Goal: Information Seeking & Learning: Learn about a topic

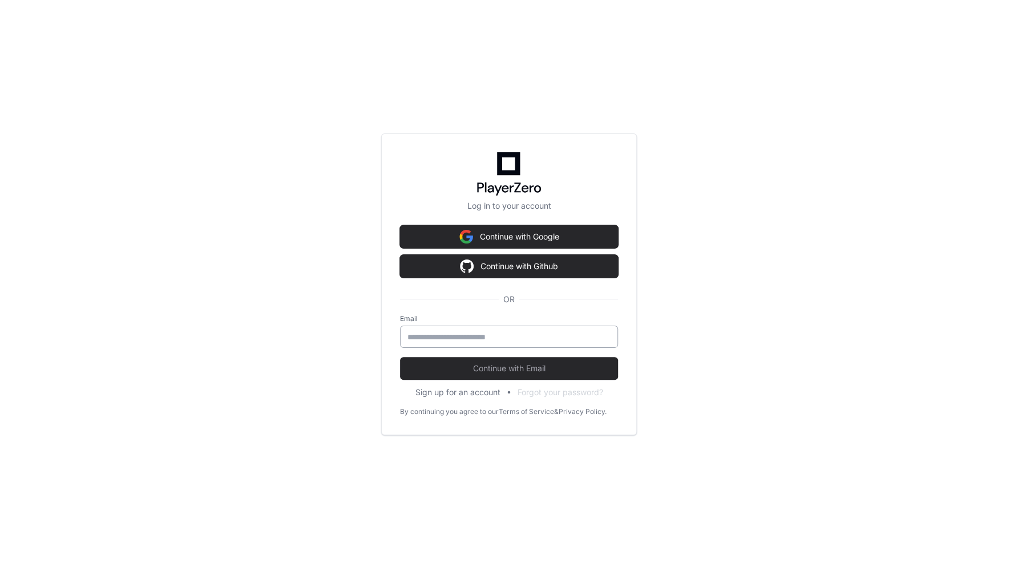
click at [462, 330] on div at bounding box center [509, 337] width 218 height 22
click at [461, 339] on input "email" at bounding box center [509, 337] width 203 height 11
type input "**********"
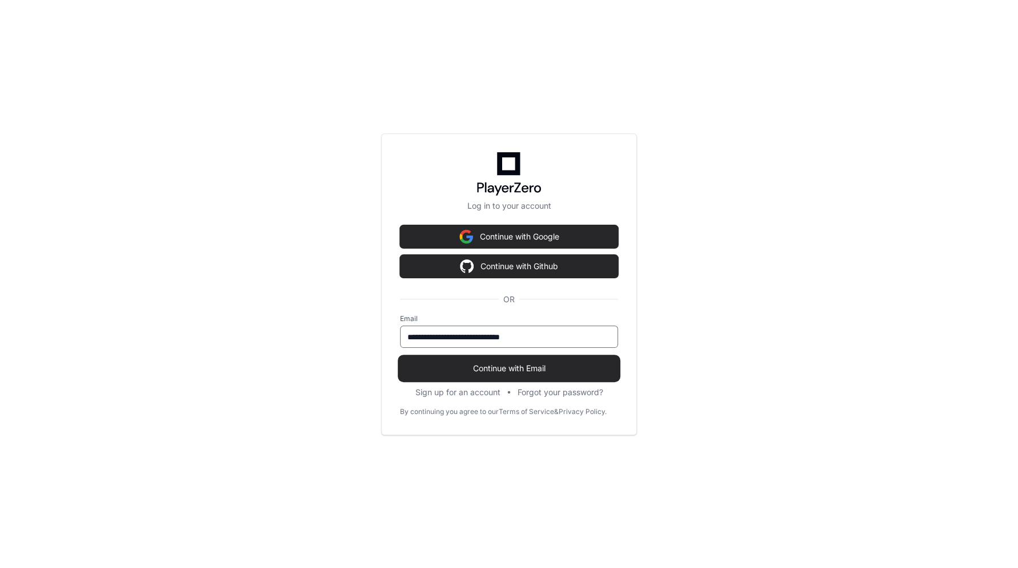
click at [445, 368] on span "Continue with Email" at bounding box center [509, 368] width 218 height 11
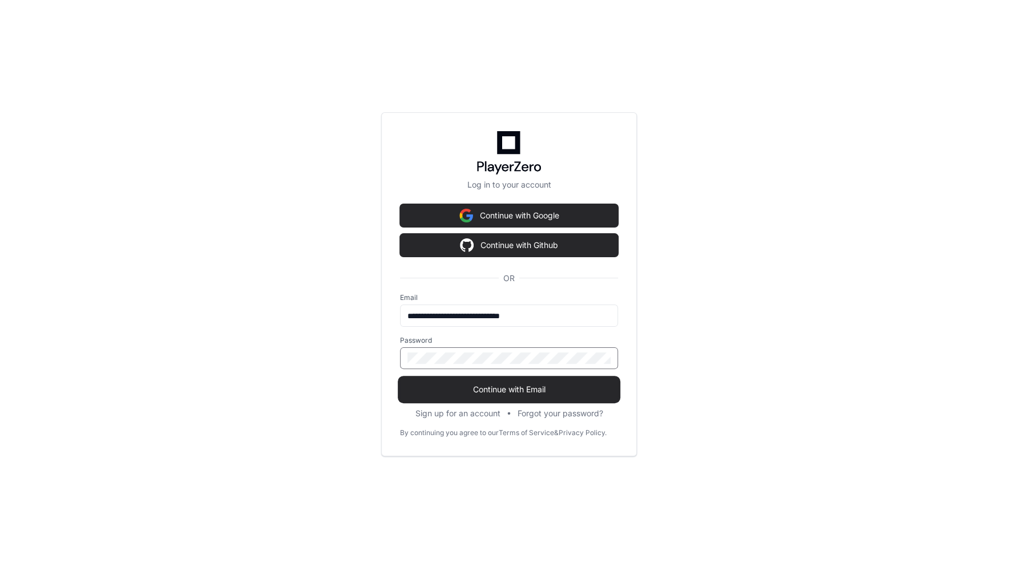
click at [493, 384] on span "Continue with Email" at bounding box center [509, 389] width 218 height 11
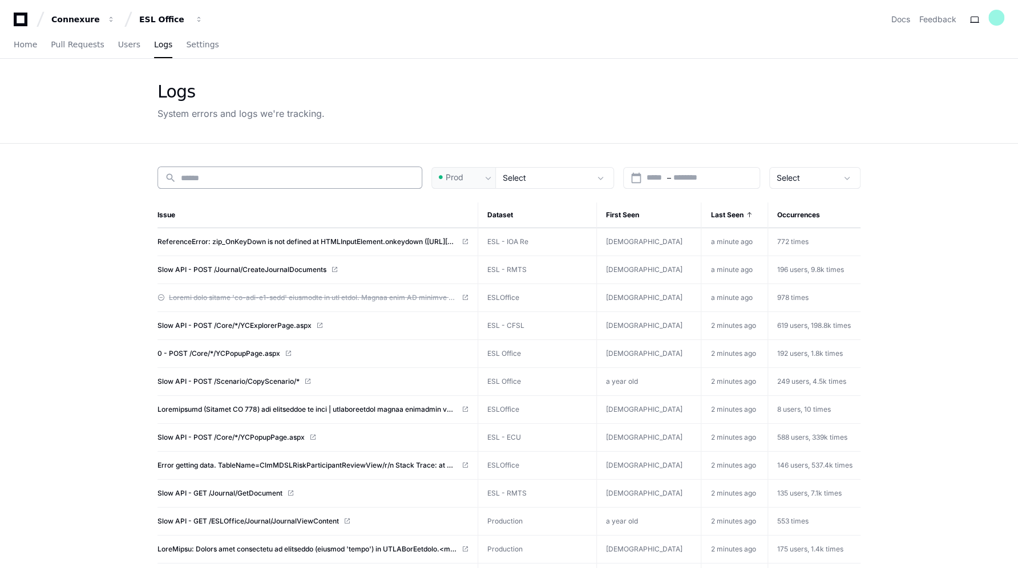
click at [330, 178] on input at bounding box center [298, 177] width 234 height 11
paste input "**********"
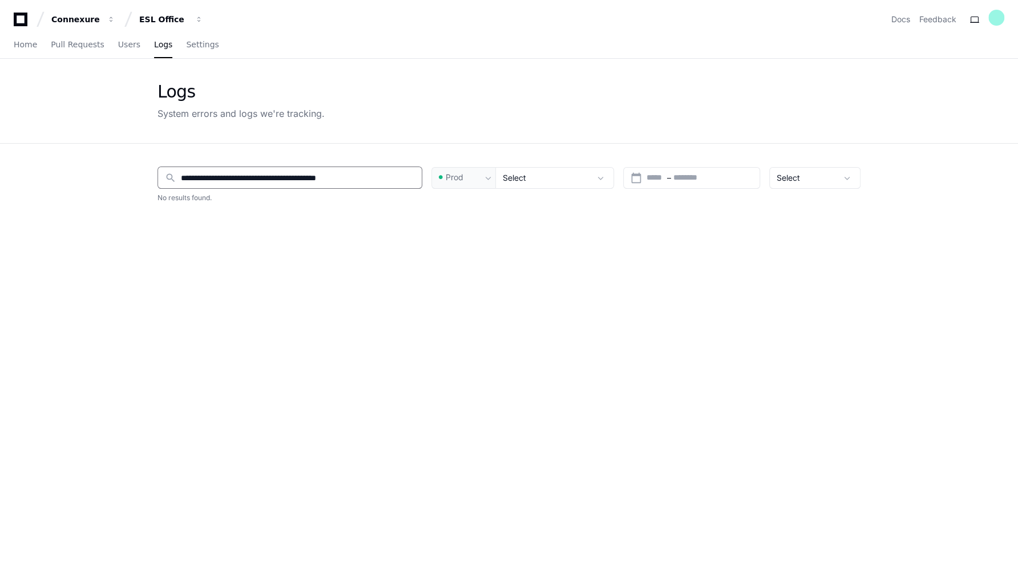
click at [187, 176] on input "**********" at bounding box center [298, 177] width 234 height 11
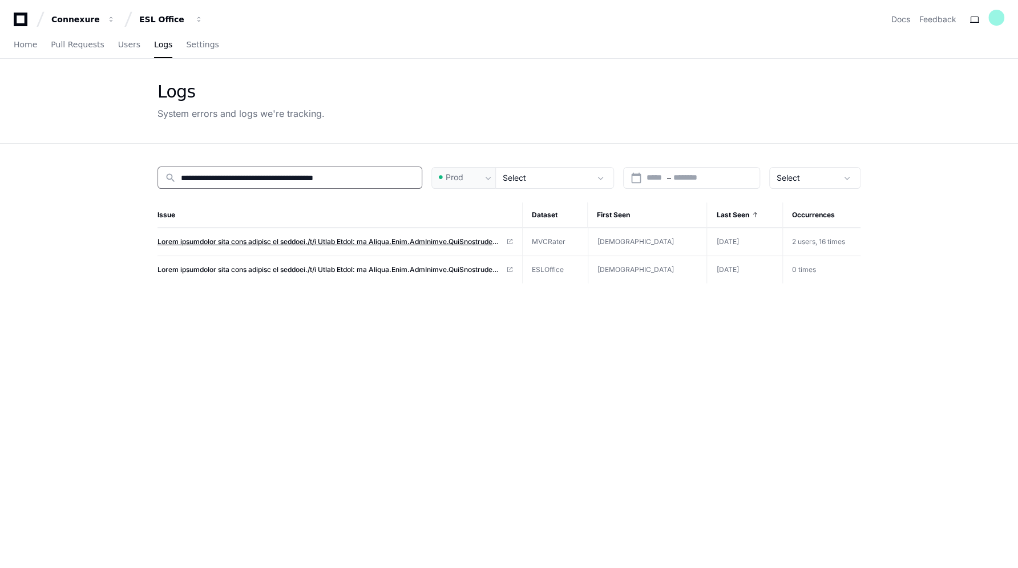
type input "**********"
click at [331, 244] on span at bounding box center [330, 241] width 344 height 9
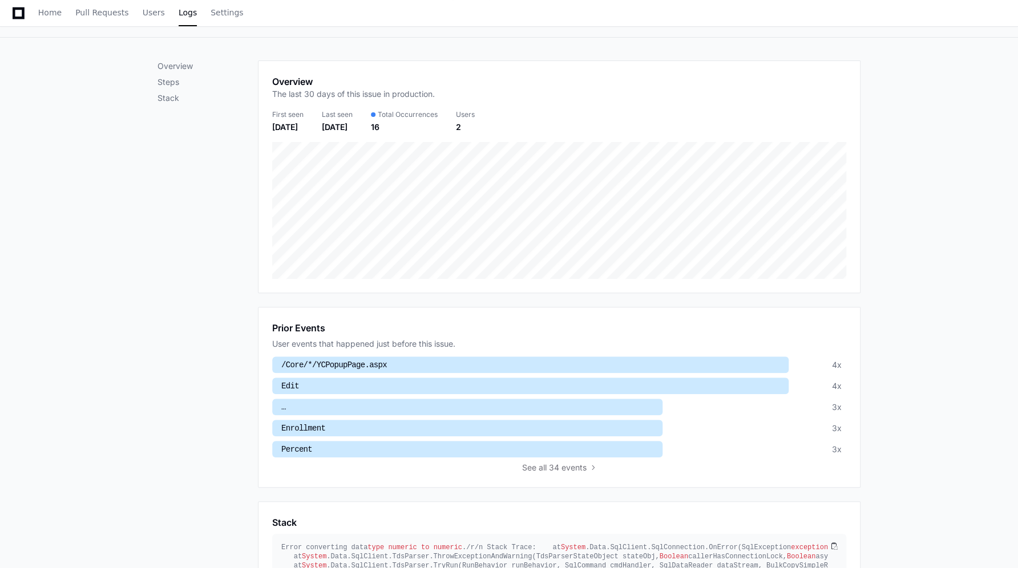
scroll to position [324, 0]
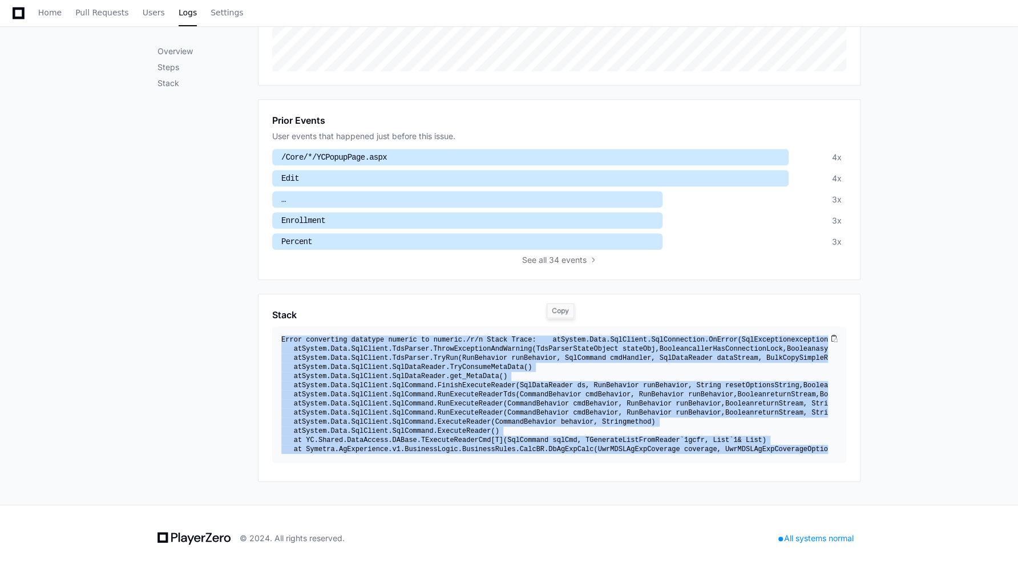
click at [393, 341] on div "Error converting data type numeric to numeric ./r/n Stack Trace: at System .Dat…" at bounding box center [554, 395] width 547 height 119
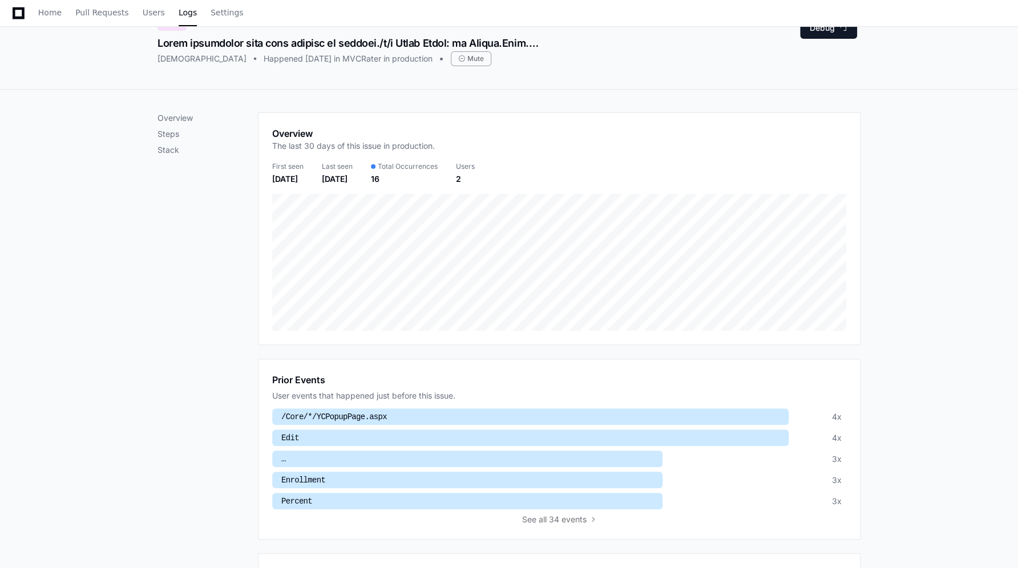
scroll to position [13, 0]
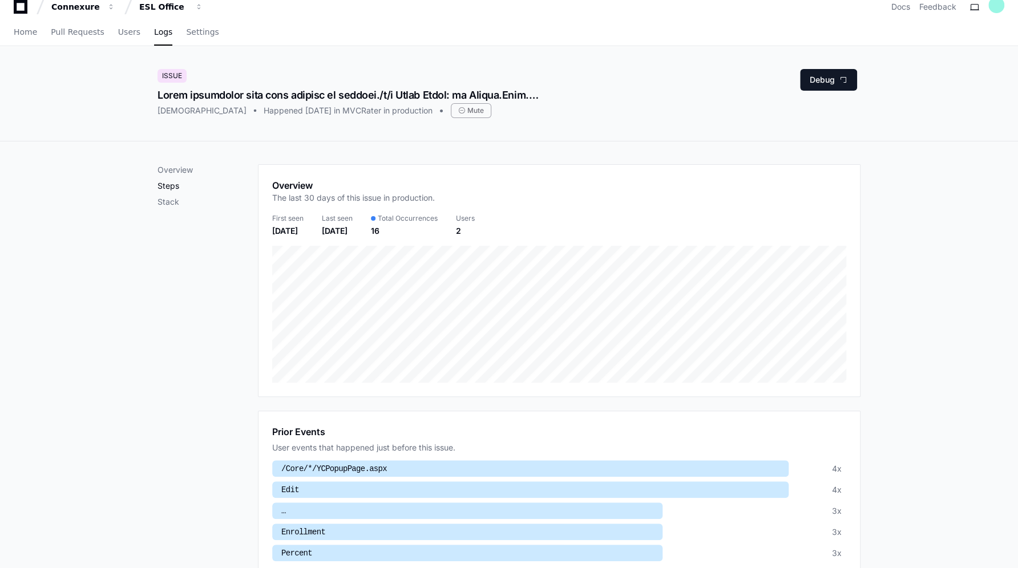
click at [172, 181] on p "Steps" at bounding box center [208, 185] width 100 height 11
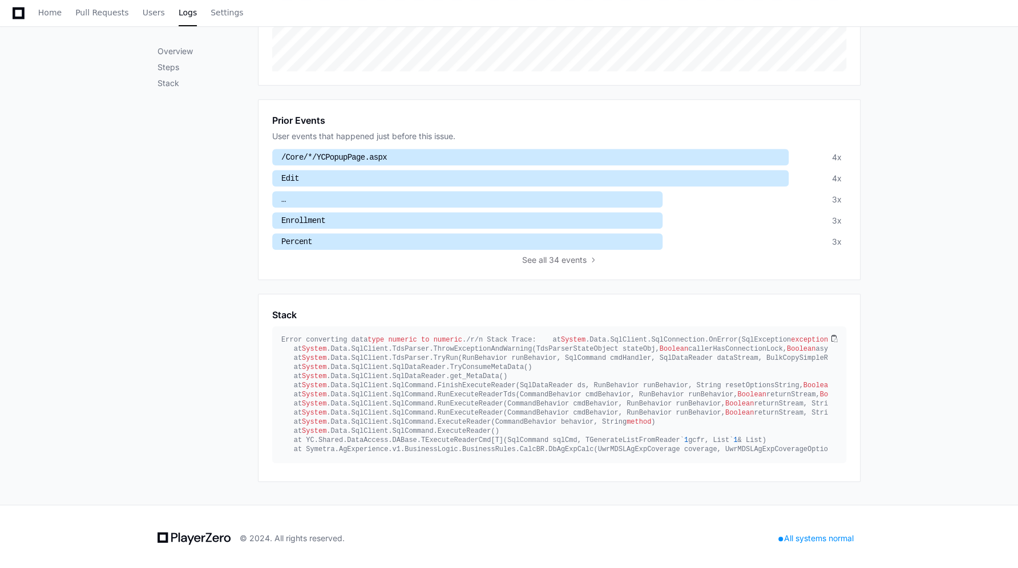
click at [346, 154] on span "/Core/*/YCPopupPage.aspx" at bounding box center [334, 157] width 106 height 9
click at [361, 156] on span "/Core/*/YCPopupPage.aspx" at bounding box center [334, 157] width 106 height 9
click at [575, 262] on div "Prior Events User events that happened just before this issue. /Core/*/YCPopupP…" at bounding box center [559, 189] width 603 height 181
click at [549, 257] on span "all 34 events" at bounding box center [563, 260] width 48 height 11
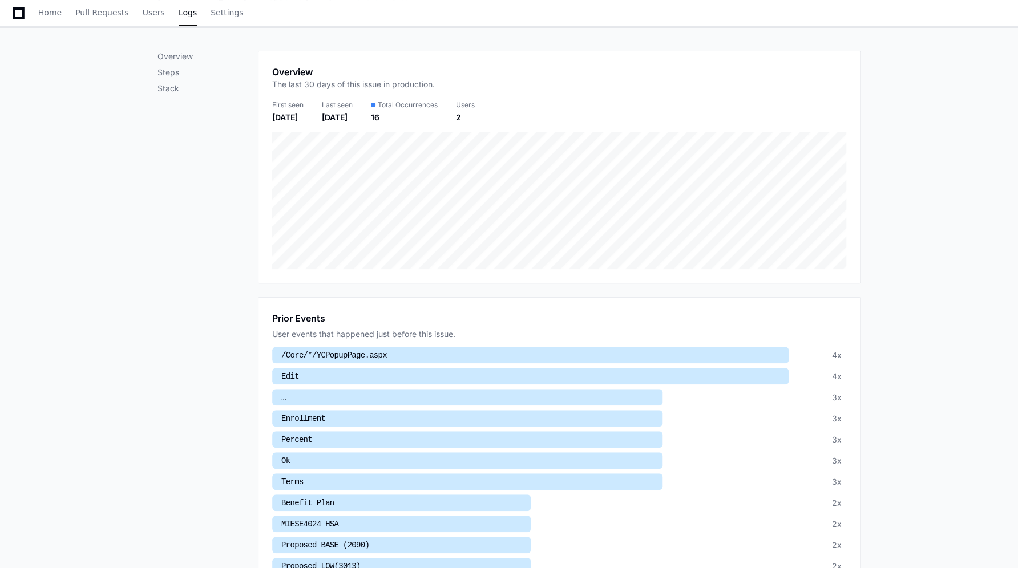
scroll to position [74, 0]
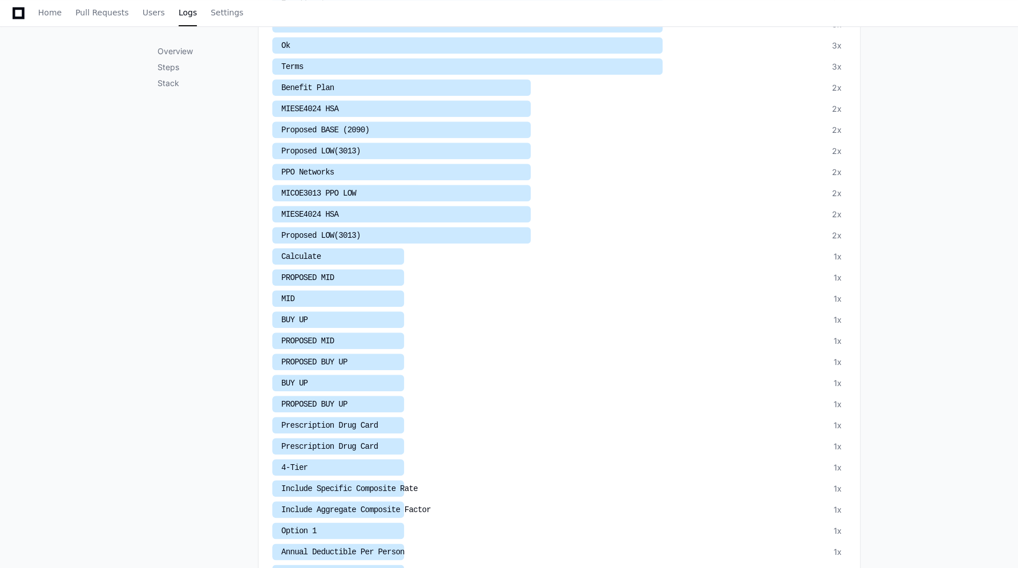
click at [330, 355] on div at bounding box center [338, 362] width 132 height 17
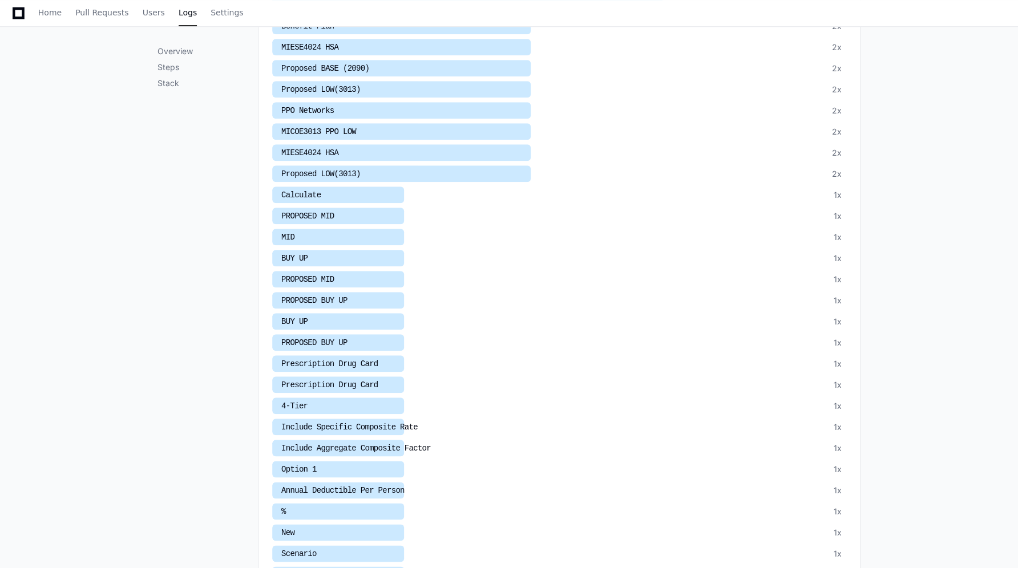
click at [333, 360] on span "Prescription Drug Card" at bounding box center [329, 364] width 96 height 9
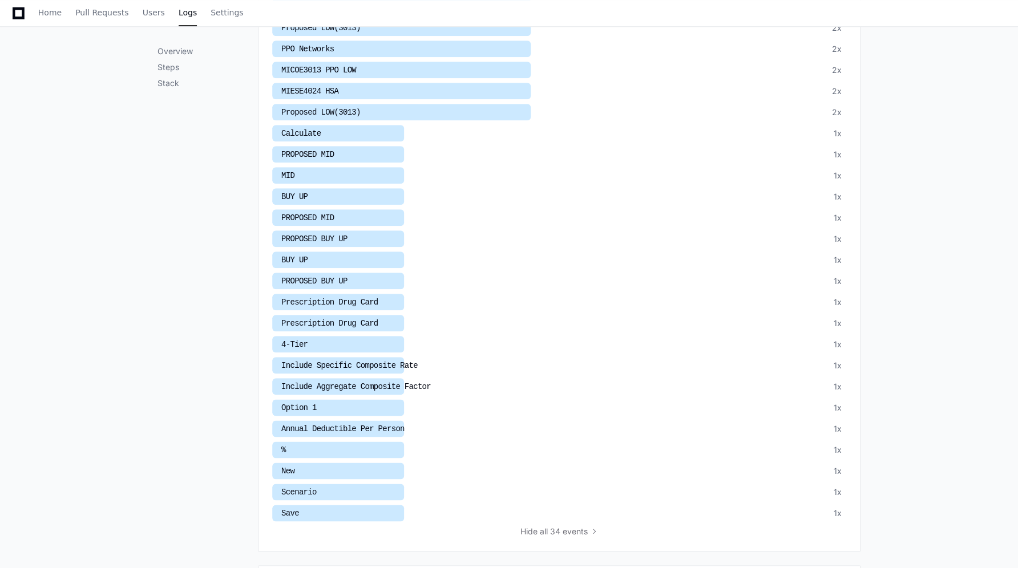
click at [331, 337] on div at bounding box center [338, 344] width 132 height 17
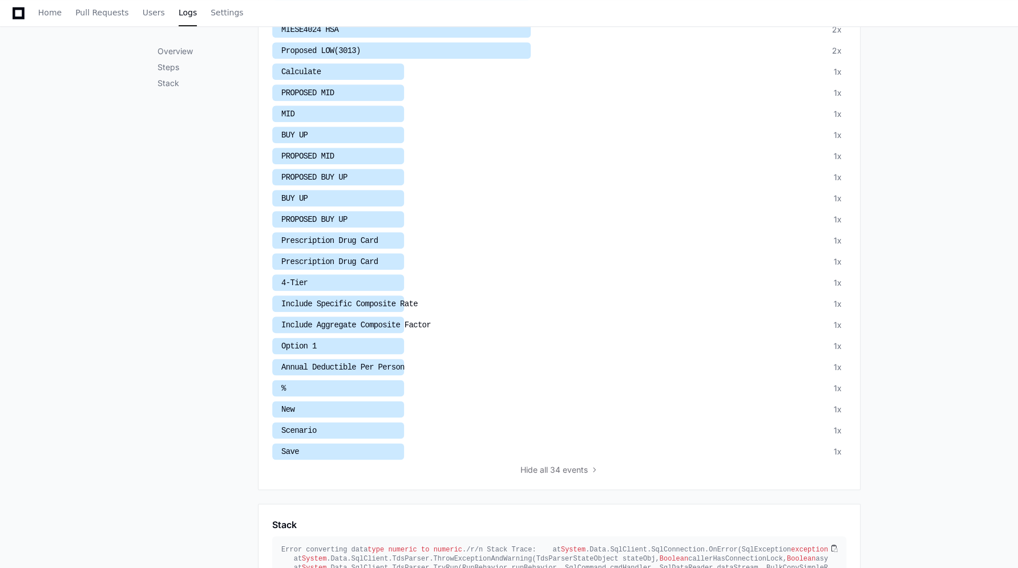
click at [354, 361] on div "Annual Deductible Per Person" at bounding box center [341, 367] width 128 height 12
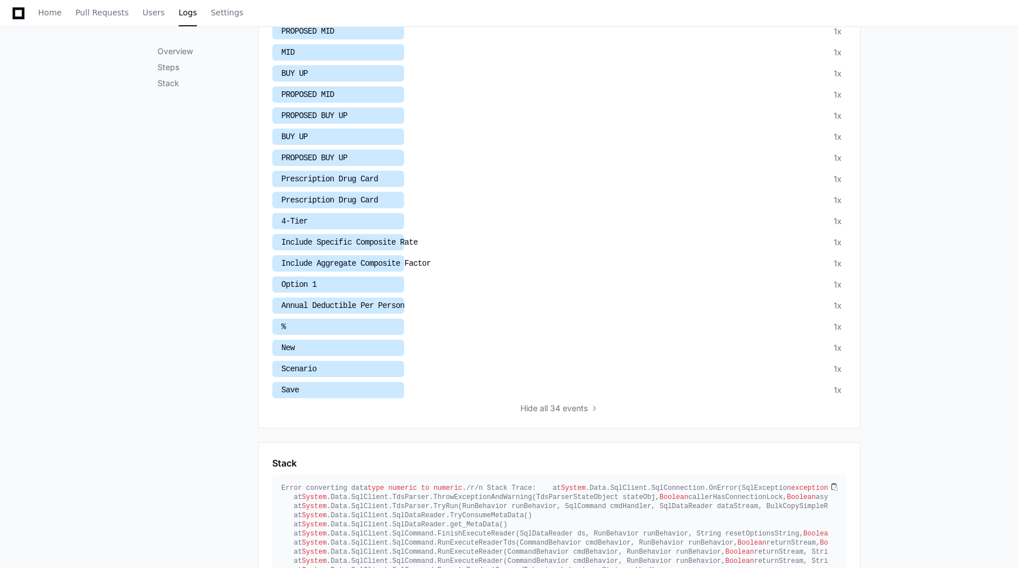
click at [354, 361] on div at bounding box center [338, 369] width 132 height 17
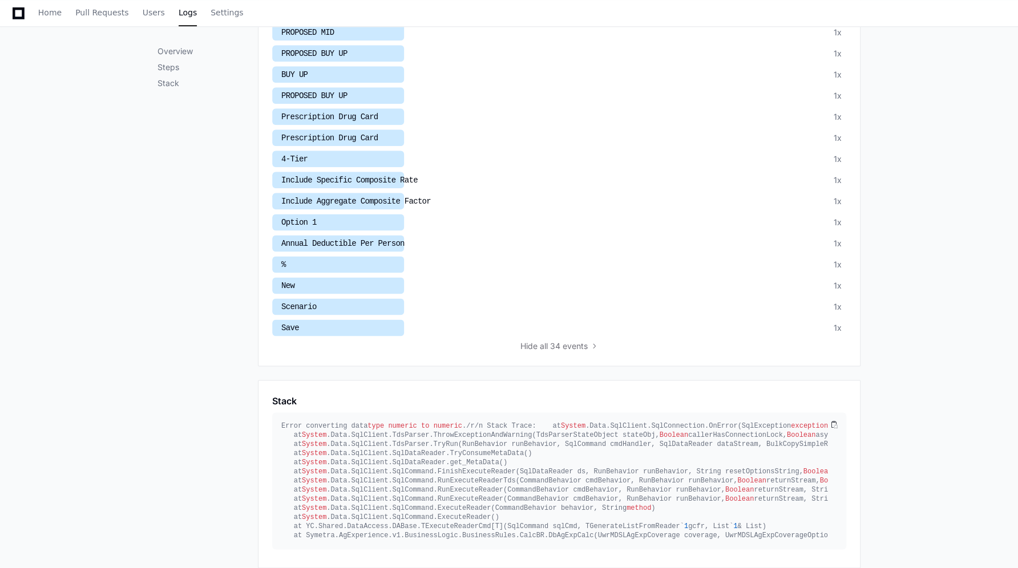
click at [354, 366] on div at bounding box center [559, 373] width 603 height 14
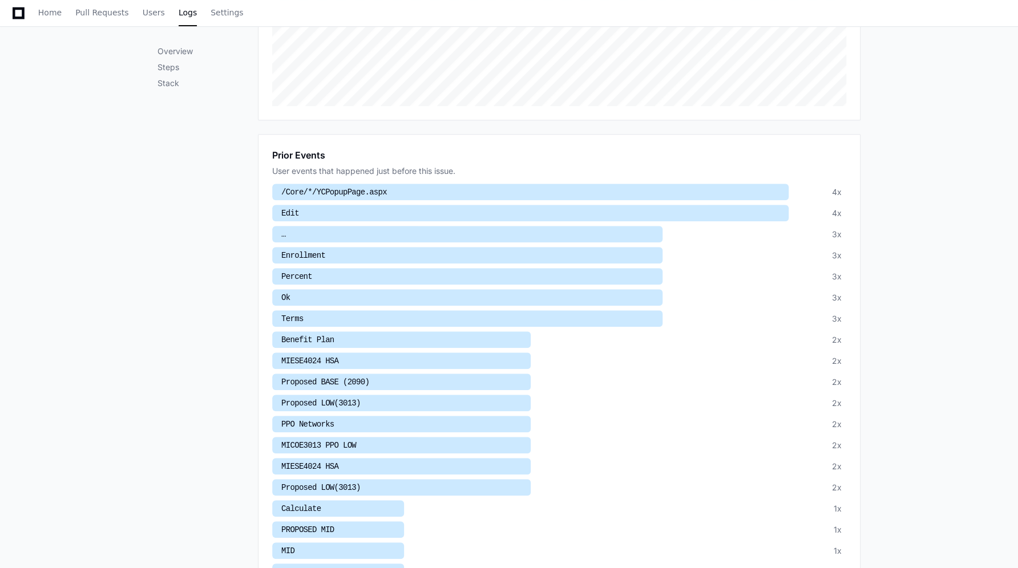
scroll to position [0, 0]
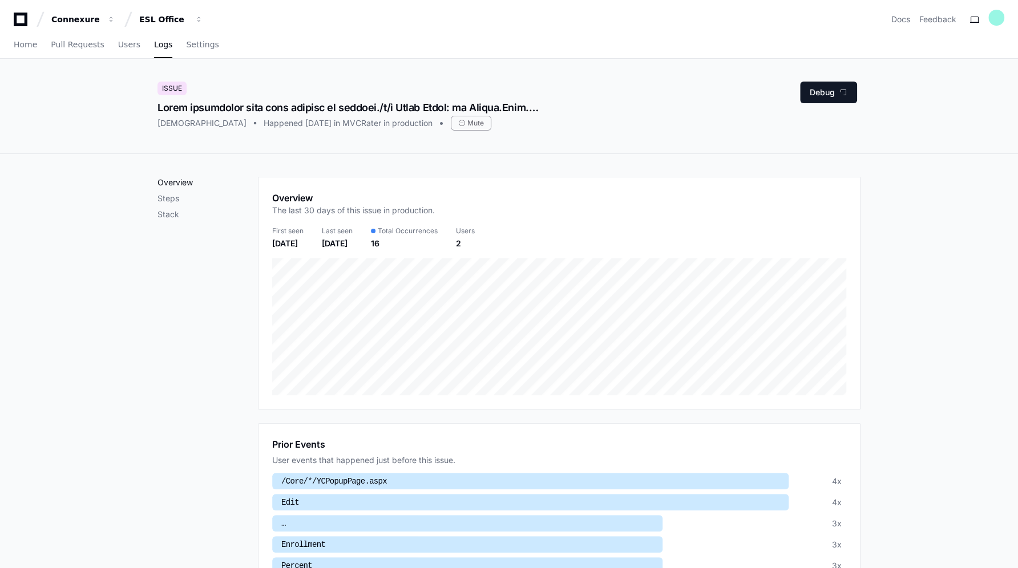
click at [183, 184] on p "Overview" at bounding box center [208, 182] width 100 height 11
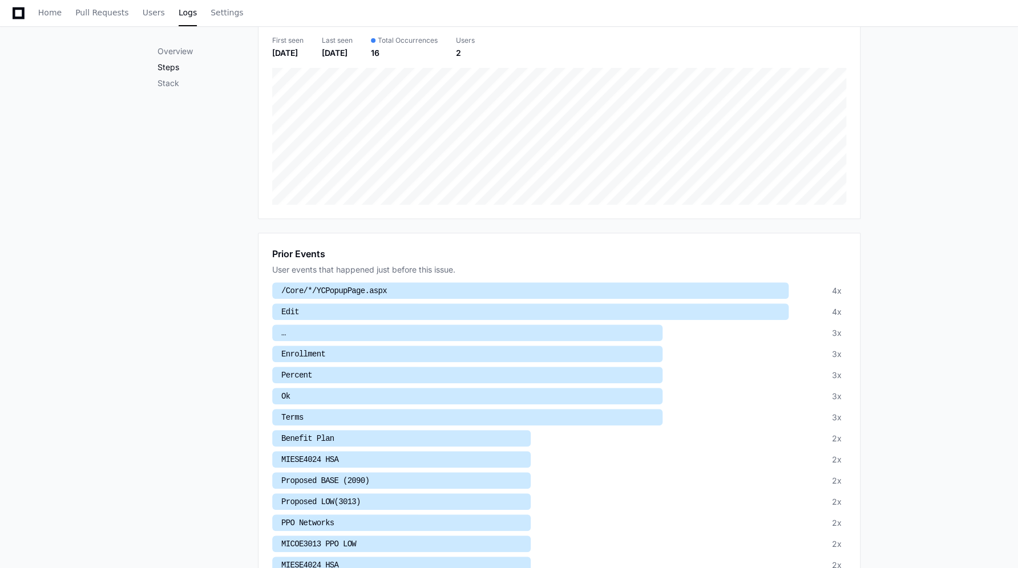
click at [180, 72] on p "Steps" at bounding box center [208, 67] width 100 height 11
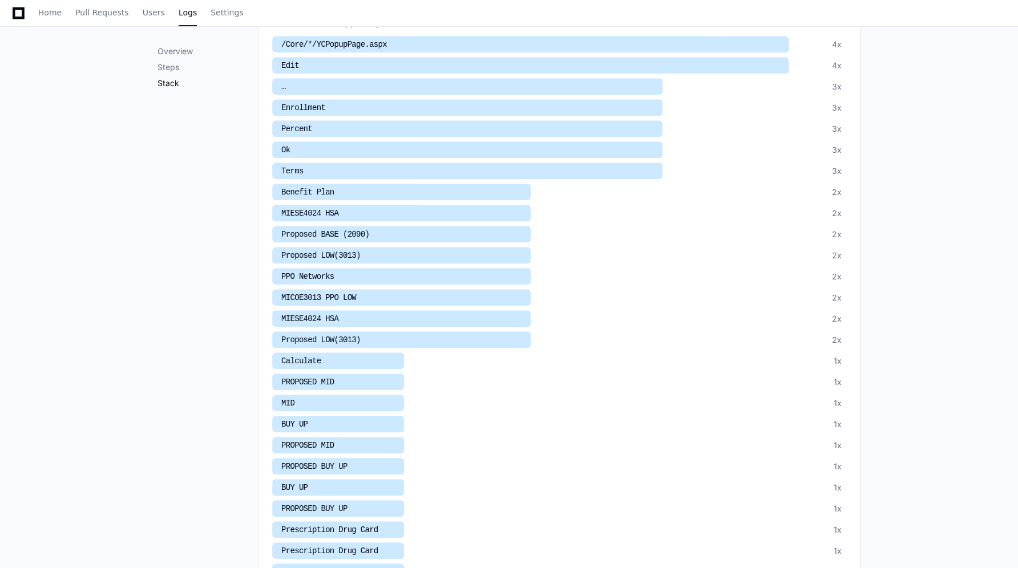
click at [177, 87] on p "Stack" at bounding box center [208, 83] width 100 height 11
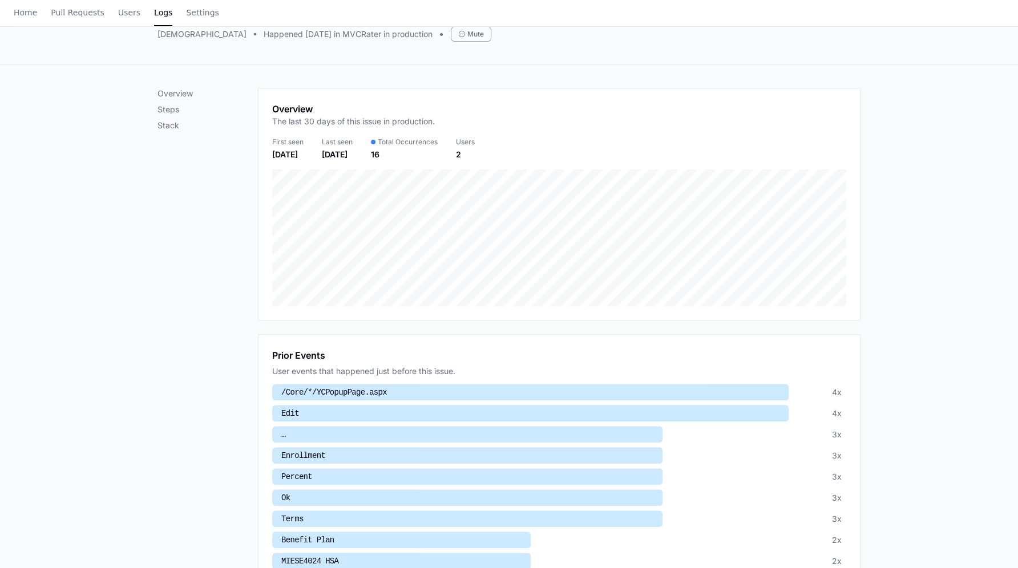
scroll to position [0, 0]
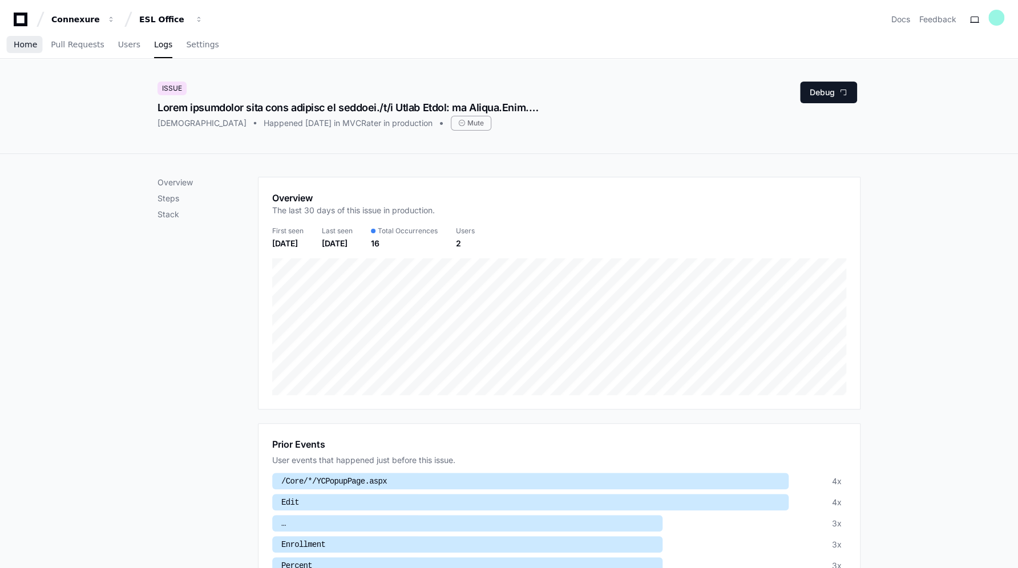
click at [15, 45] on span "Home" at bounding box center [25, 44] width 23 height 7
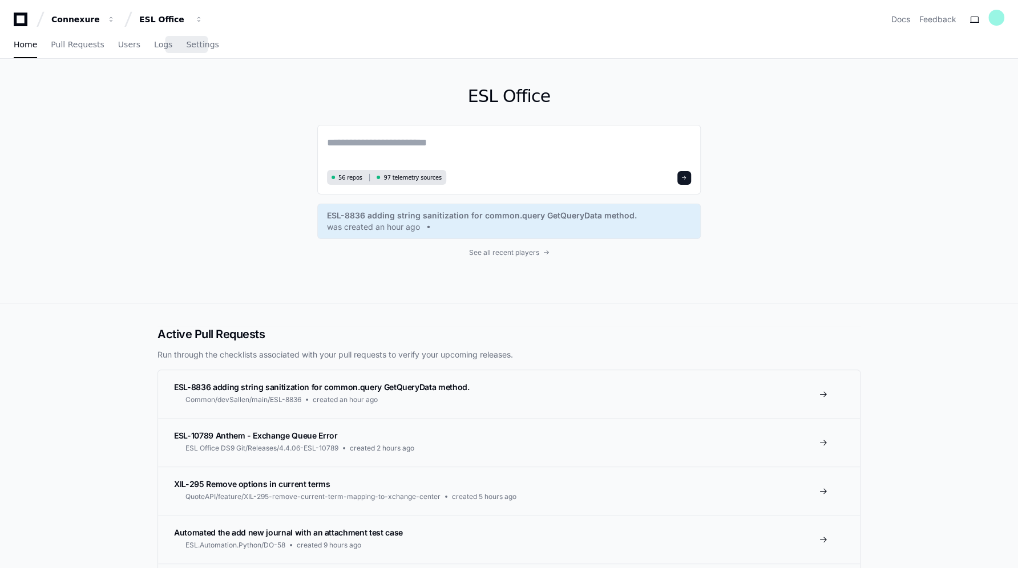
click at [164, 45] on div "Home Pull Requests Users Logs Settings" at bounding box center [116, 45] width 205 height 26
click at [158, 51] on link "Logs" at bounding box center [163, 45] width 18 height 26
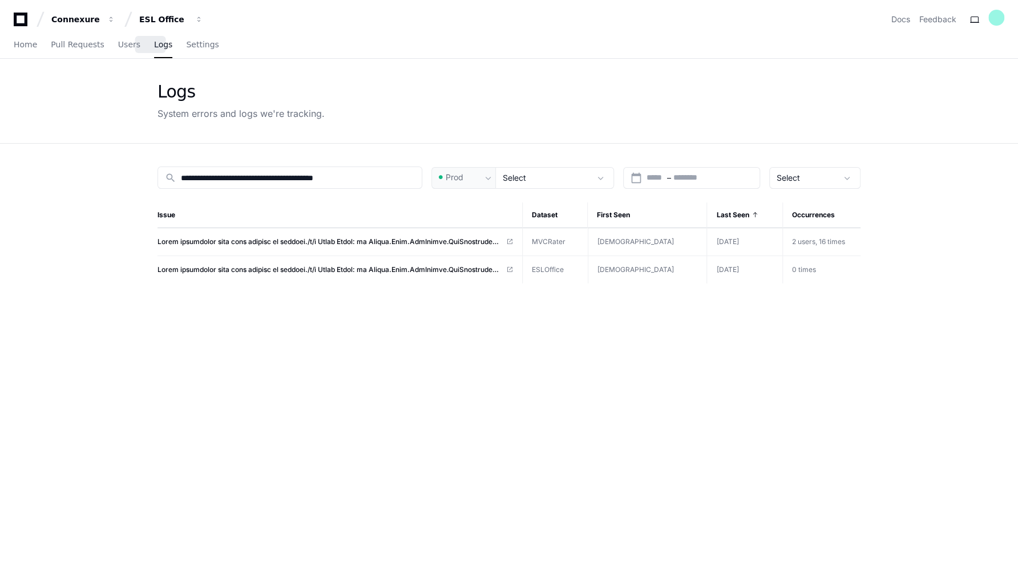
click at [154, 47] on span "Logs" at bounding box center [163, 44] width 18 height 7
click at [403, 263] on td at bounding box center [340, 270] width 365 height 28
click at [234, 268] on span at bounding box center [330, 269] width 344 height 9
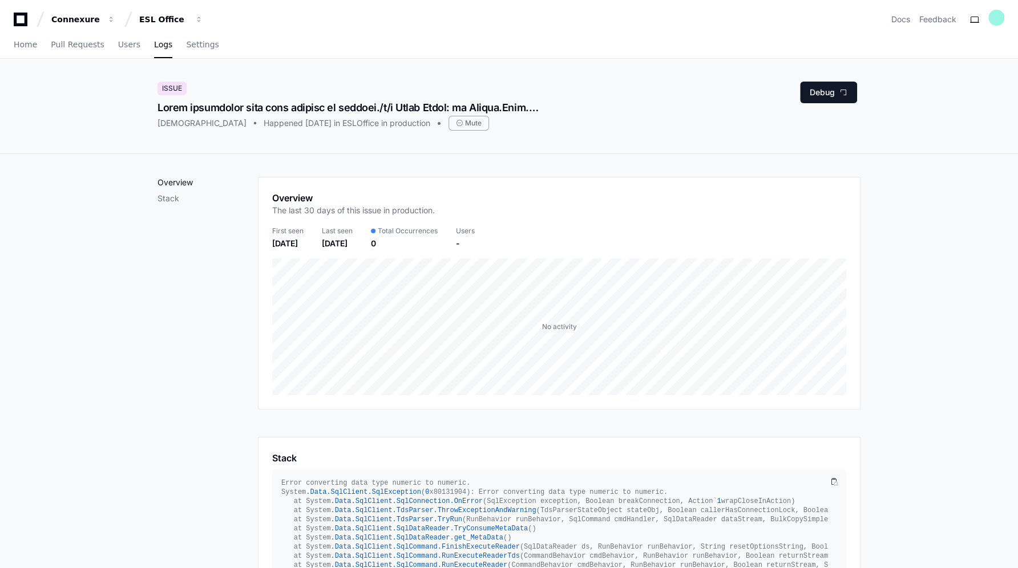
click at [178, 184] on p "Overview" at bounding box center [208, 182] width 100 height 11
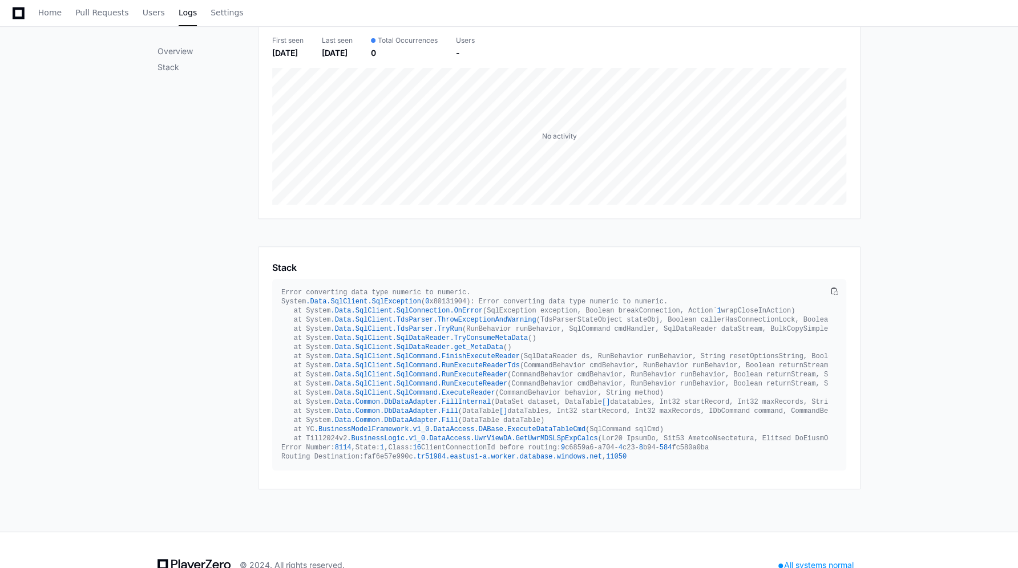
click at [166, 74] on div "Overview Stack" at bounding box center [208, 237] width 100 height 503
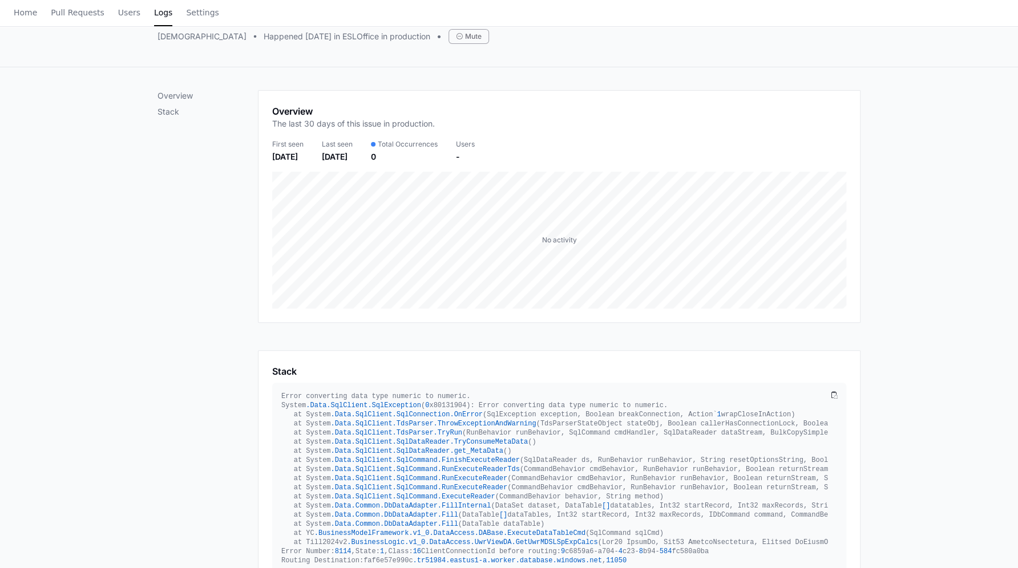
scroll to position [0, 0]
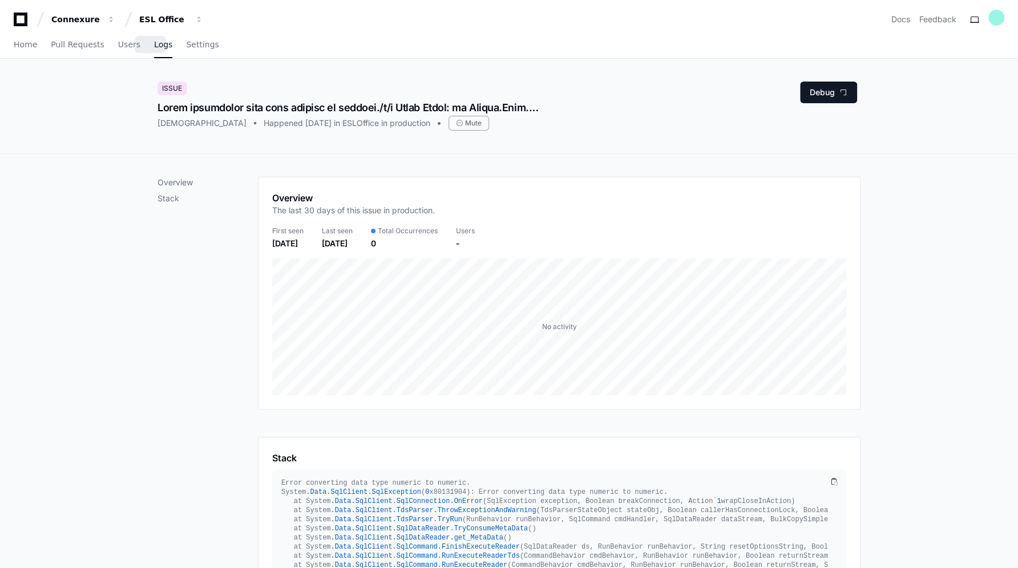
click at [154, 48] on span "Logs" at bounding box center [163, 44] width 18 height 7
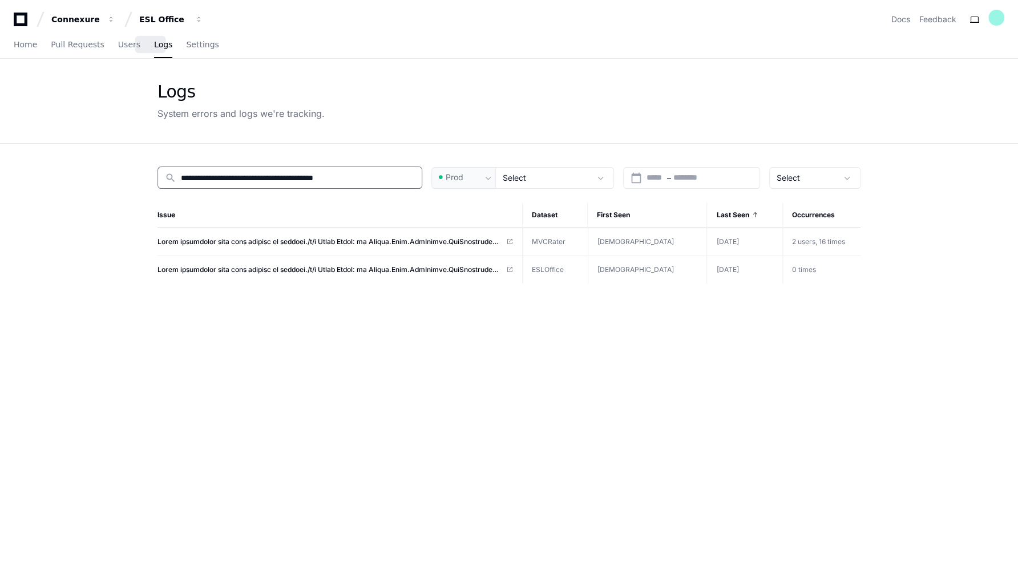
drag, startPoint x: 380, startPoint y: 177, endPoint x: -4, endPoint y: 200, distance: 384.2
click at [0, 200] on html "**********" at bounding box center [509, 389] width 1018 height 779
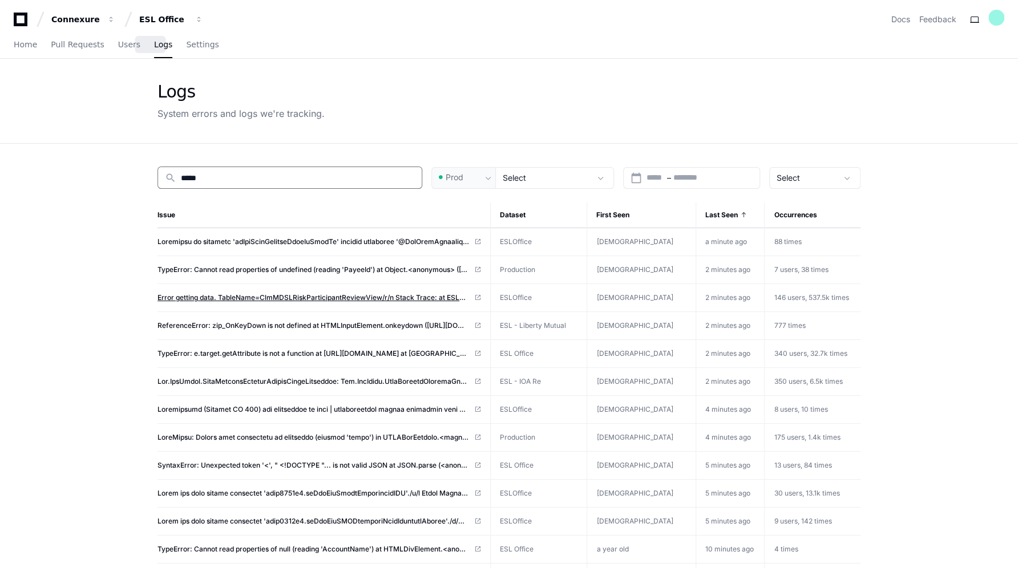
type input "*****"
click at [236, 295] on span "Error getting data. TableName=ClmMDSLRiskParticipantReviewView/r/n Stack Trace:…" at bounding box center [314, 297] width 312 height 9
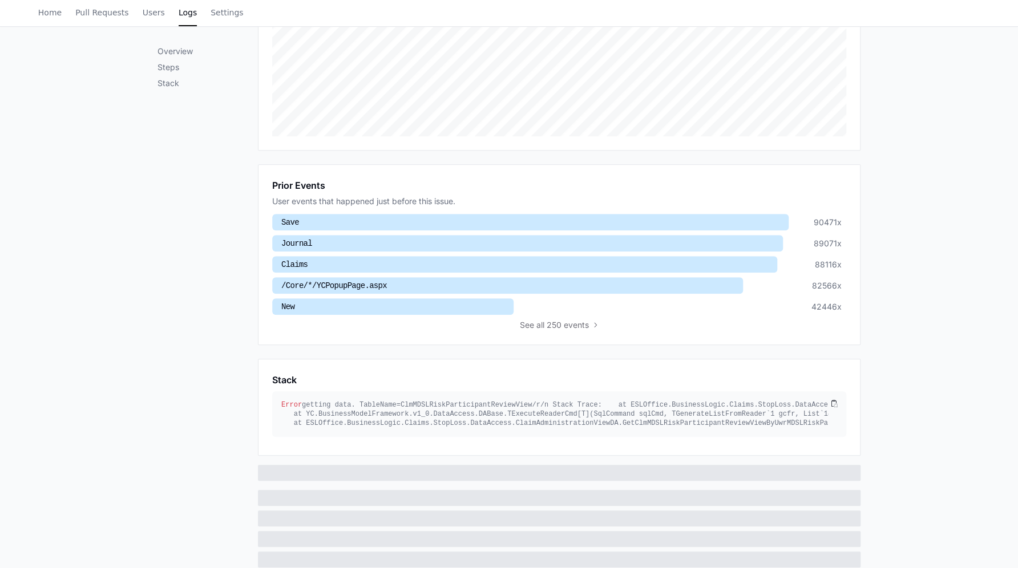
scroll to position [311, 0]
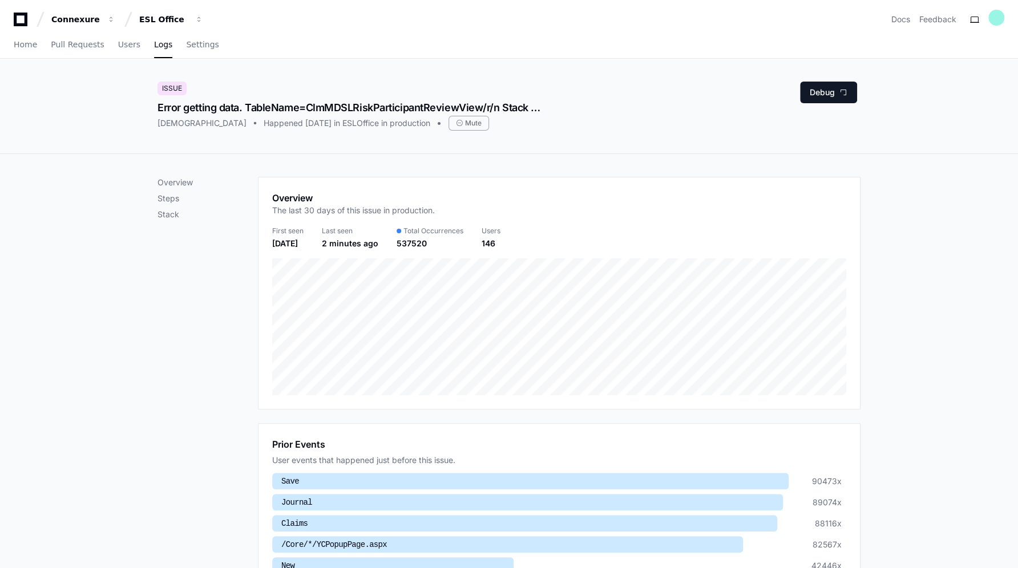
click at [902, 363] on div "Overview Steps Stack Overview The last 30 days of this issue in production. Fir…" at bounding box center [509, 561] width 1018 height 814
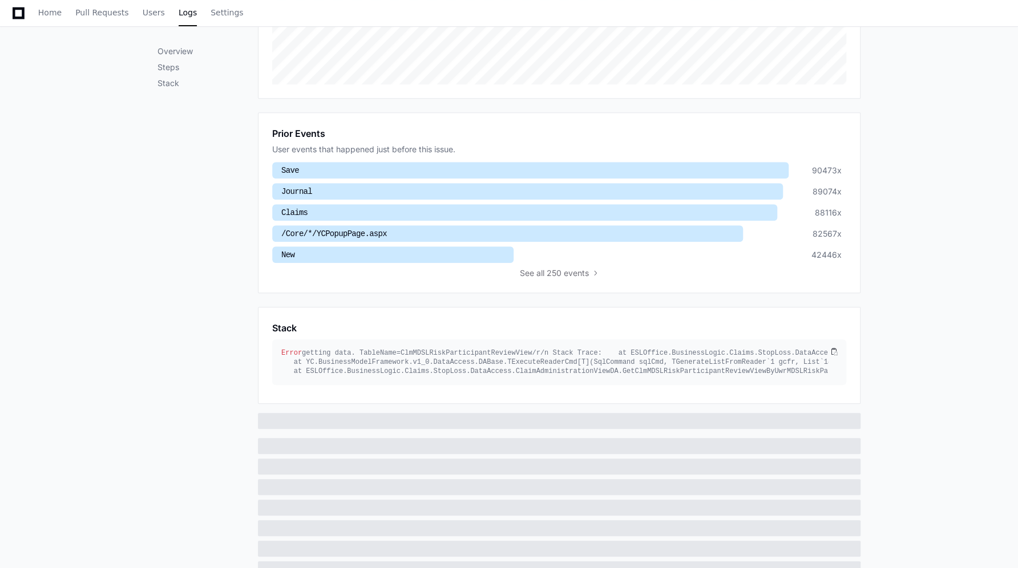
scroll to position [463, 0]
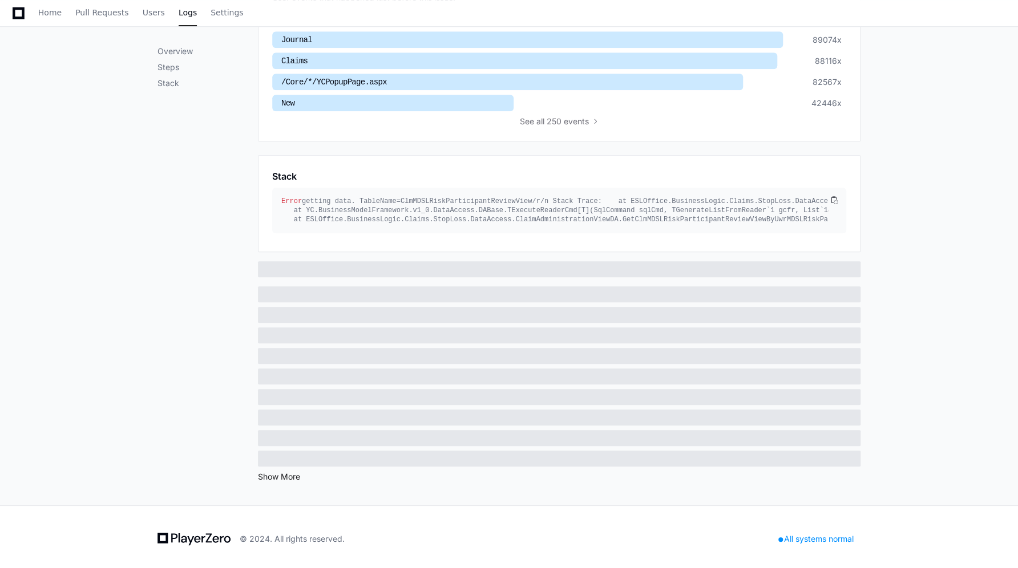
click at [280, 474] on button "Show More" at bounding box center [279, 476] width 42 height 11
click at [437, 268] on li at bounding box center [559, 269] width 603 height 16
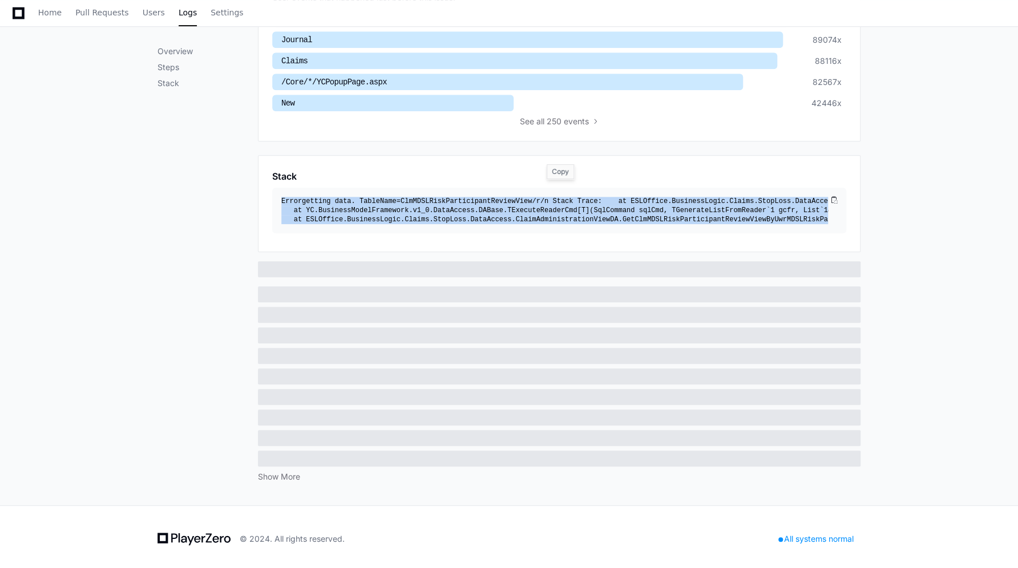
click at [508, 197] on div "Error getting data. TableName=ClmMDSLRiskParticipantReviewView/r/n Stack Trace:…" at bounding box center [554, 210] width 547 height 27
click at [346, 197] on div "Error getting data. TableName=ClmMDSLRiskParticipantReviewView/r/n Stack Trace:…" at bounding box center [554, 210] width 547 height 27
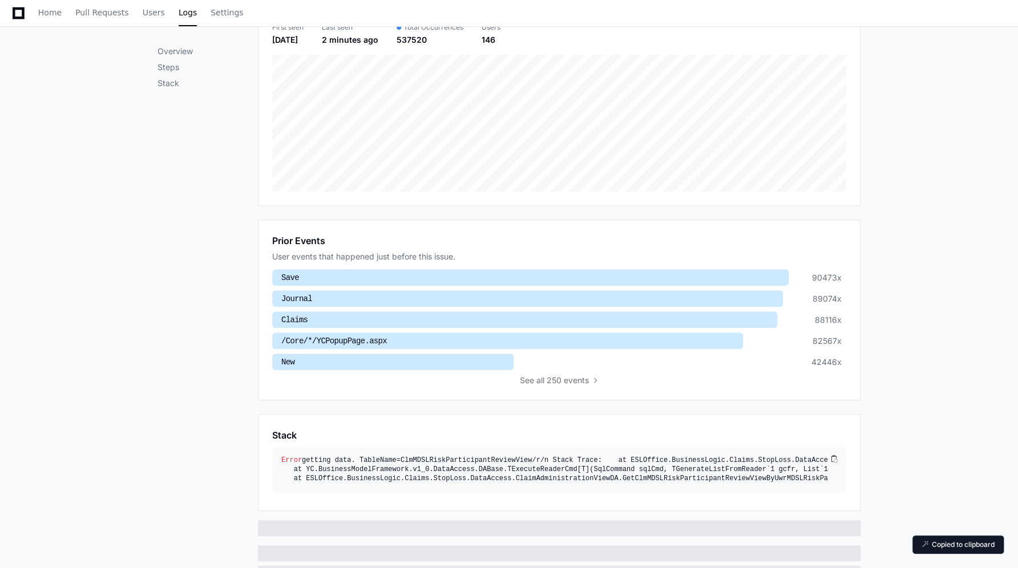
scroll to position [0, 0]
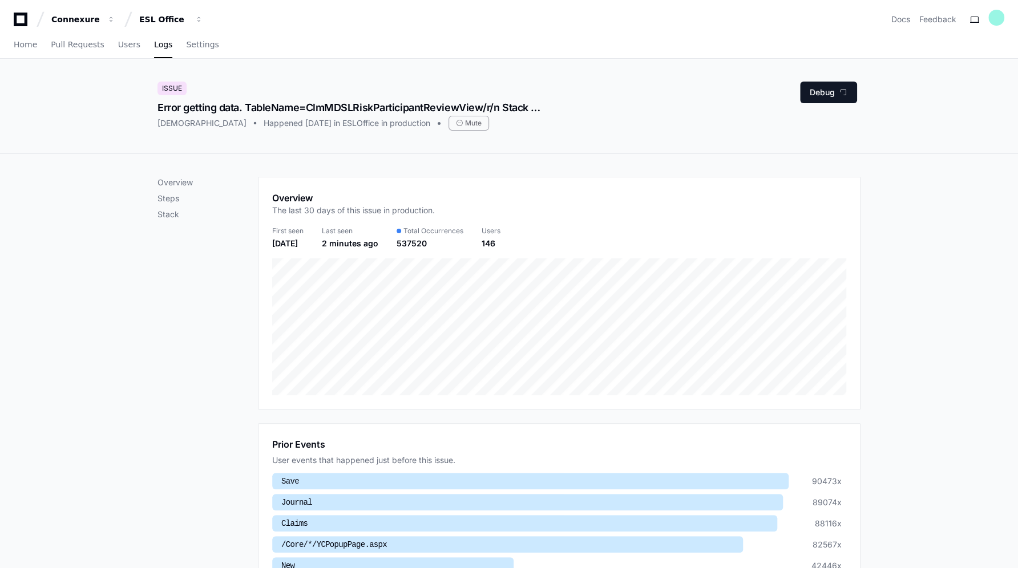
click at [896, 365] on div "Overview Steps Stack Overview The last 30 days of this issue in production. Fir…" at bounding box center [509, 561] width 1018 height 814
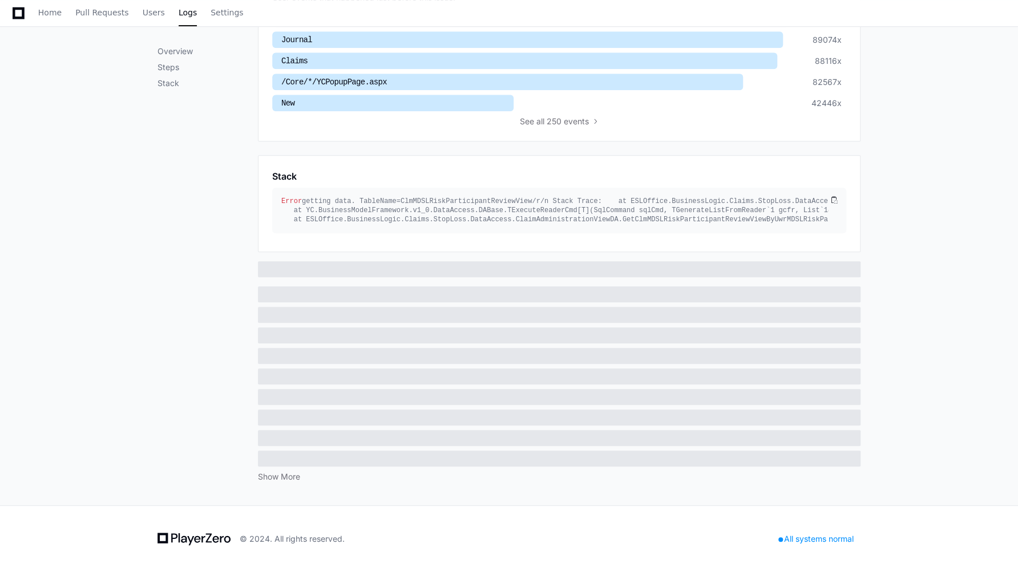
scroll to position [308, 0]
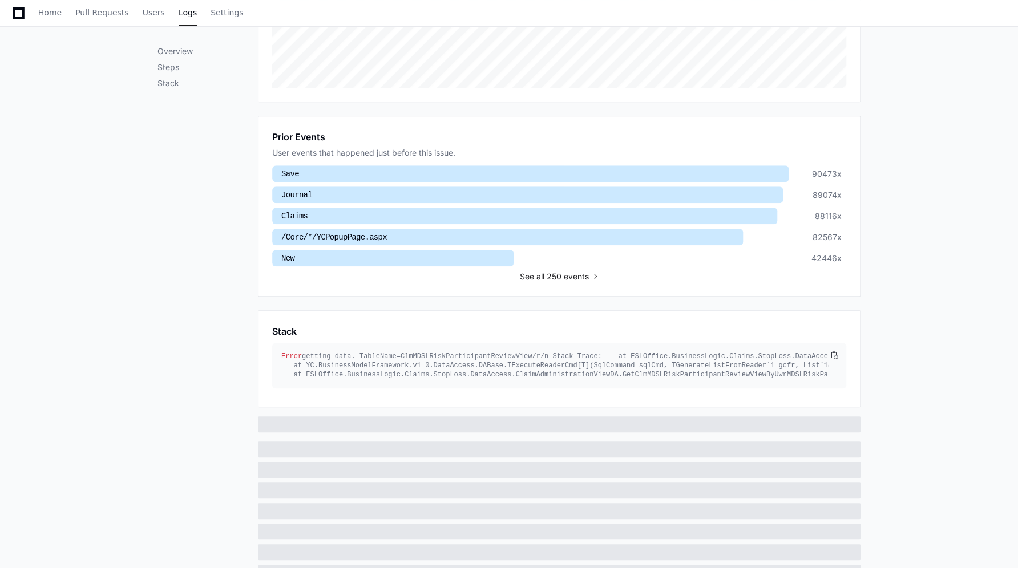
click at [595, 278] on button "See all 250 events" at bounding box center [559, 276] width 79 height 11
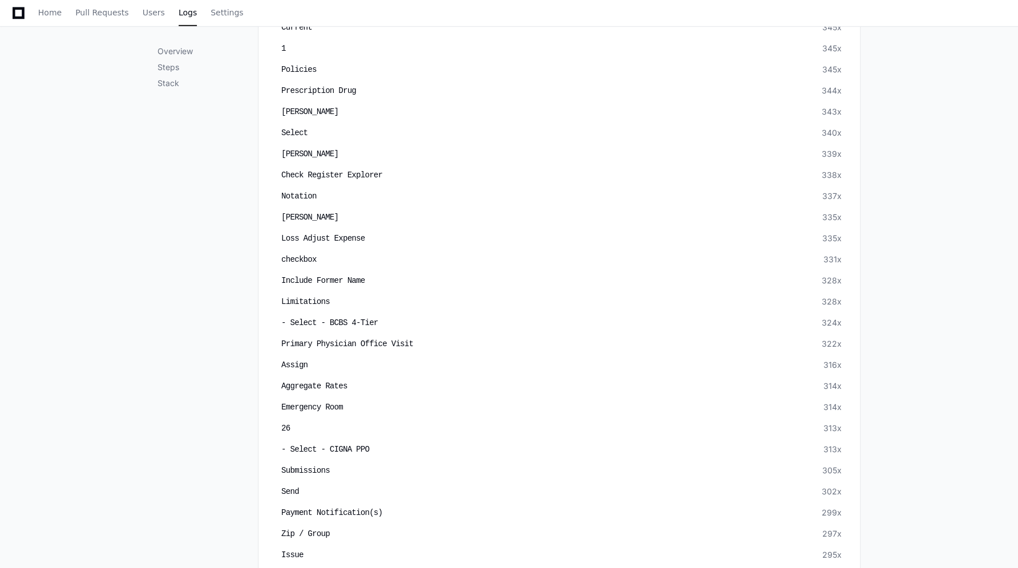
scroll to position [5495, 0]
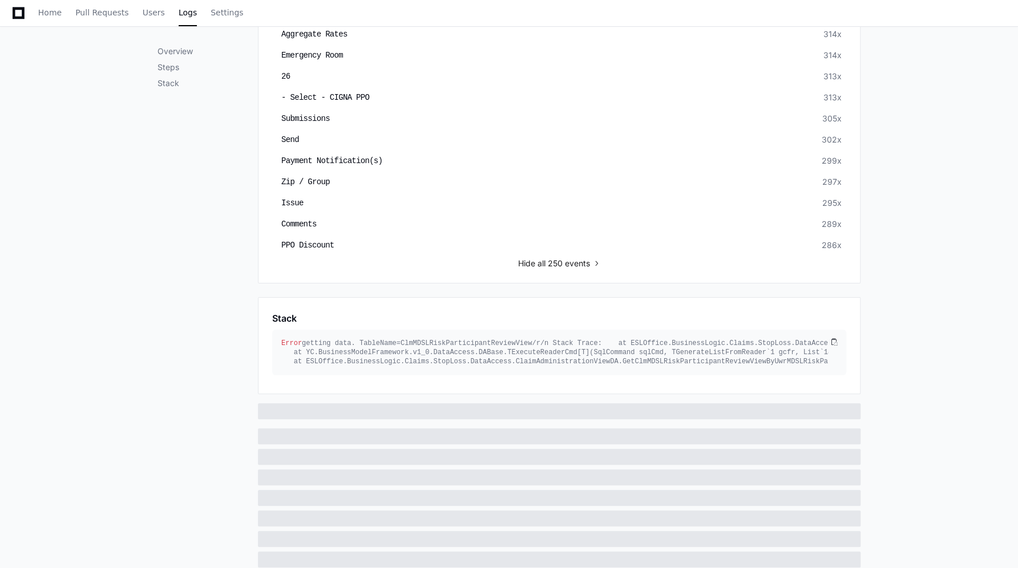
click at [576, 258] on span "all 250 events" at bounding box center [564, 263] width 53 height 11
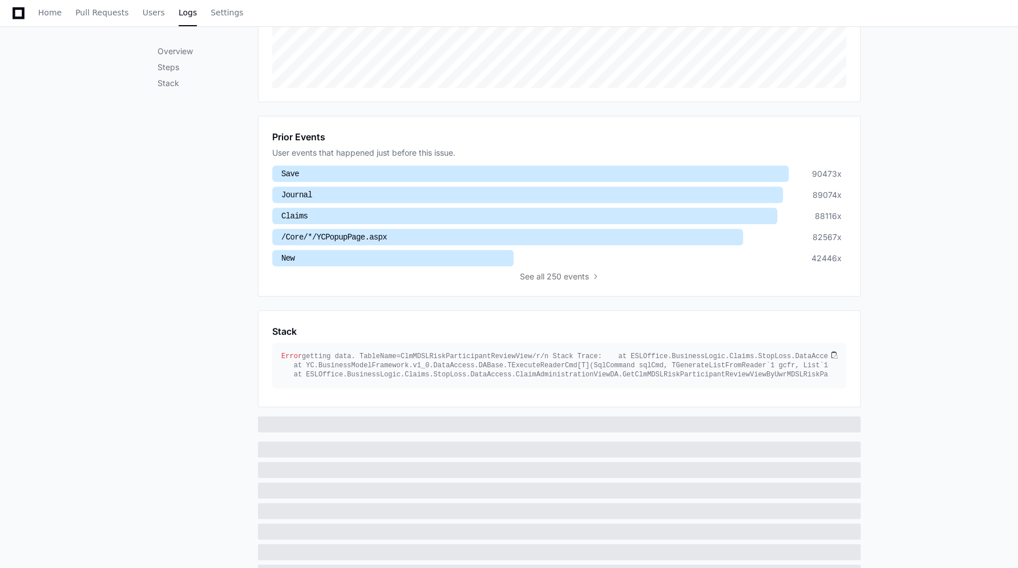
scroll to position [256, 0]
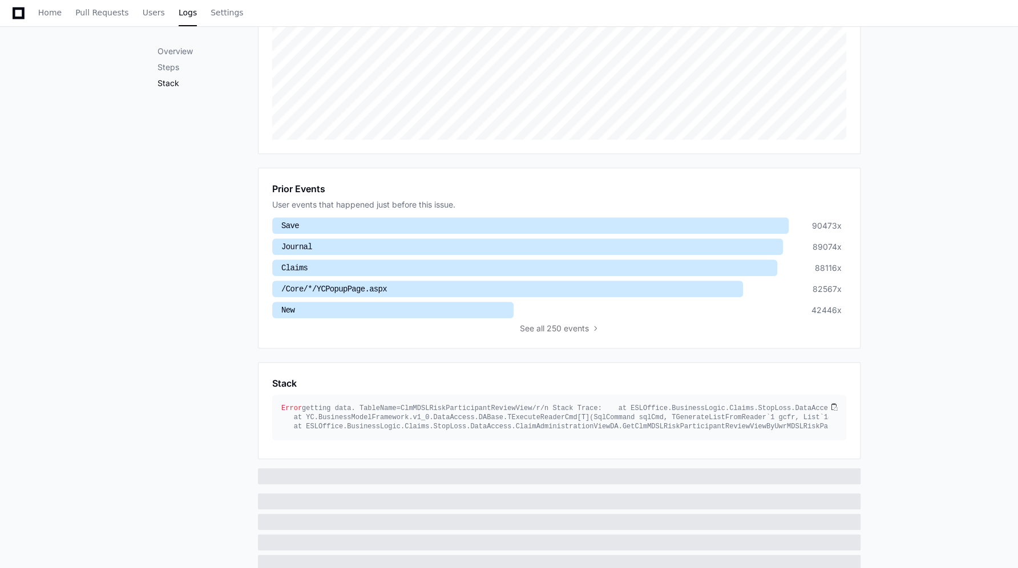
click at [171, 82] on p "Stack" at bounding box center [208, 83] width 100 height 11
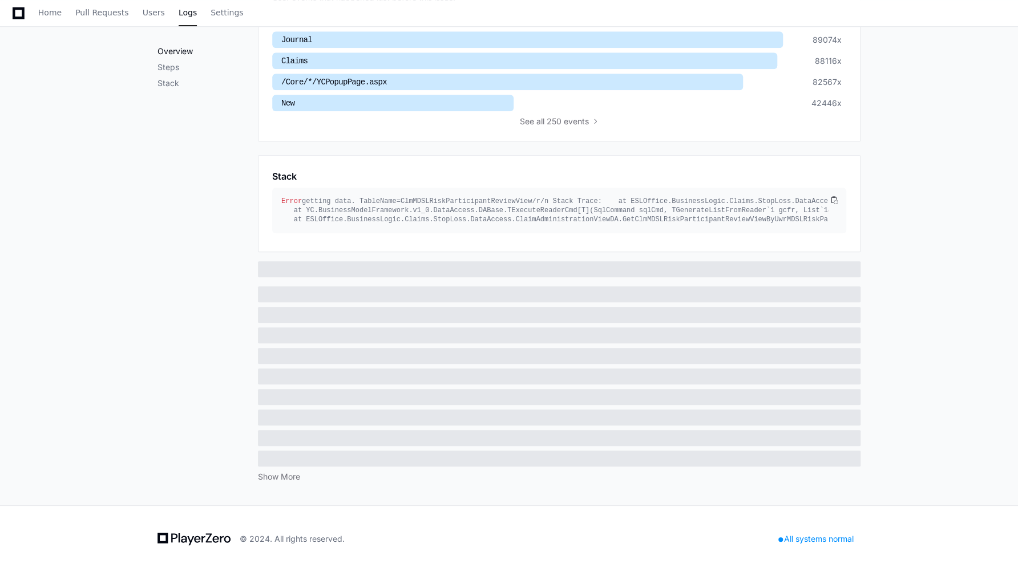
click at [177, 54] on p "Overview" at bounding box center [208, 51] width 100 height 11
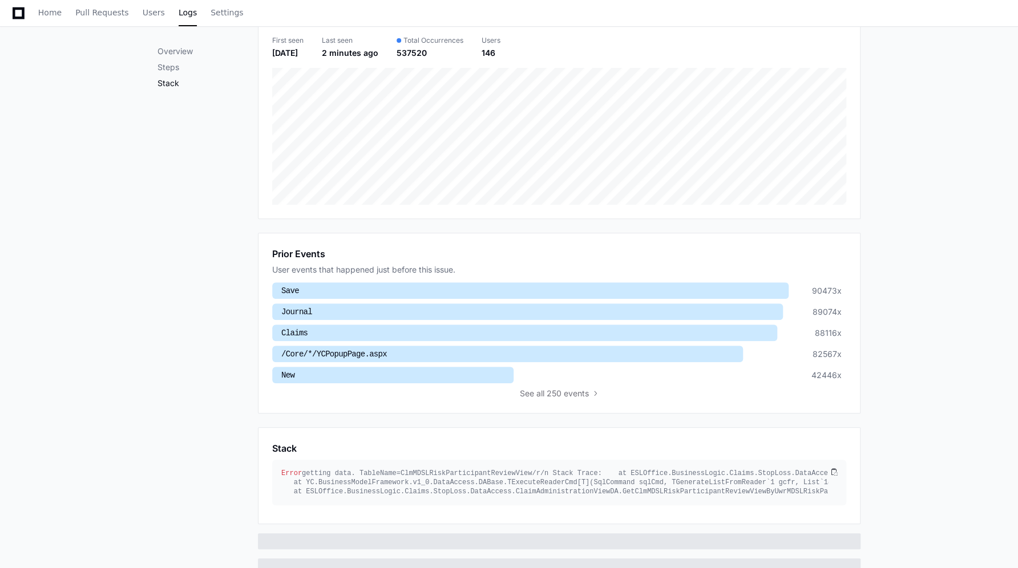
click at [180, 79] on p "Stack" at bounding box center [208, 83] width 100 height 11
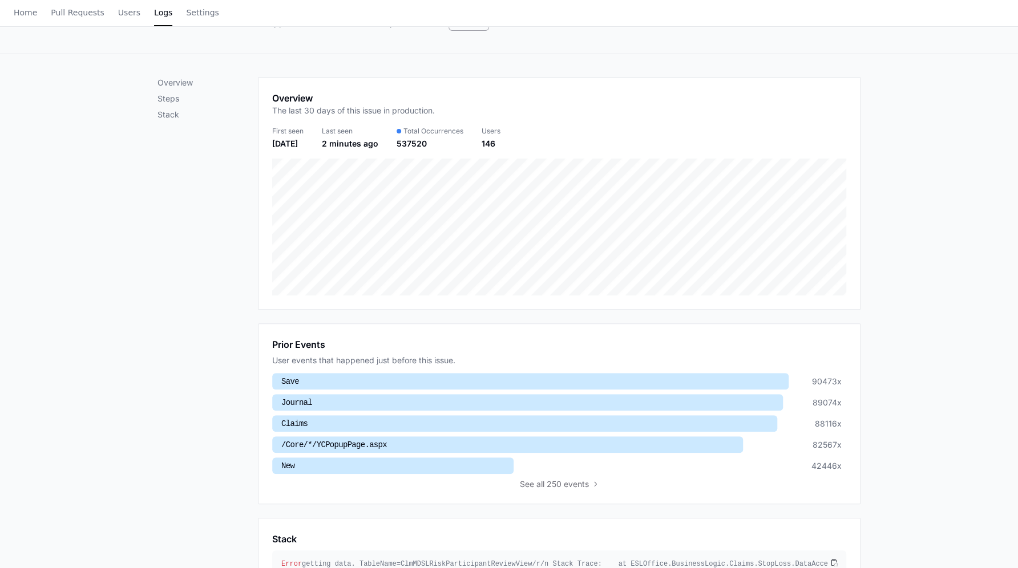
scroll to position [0, 0]
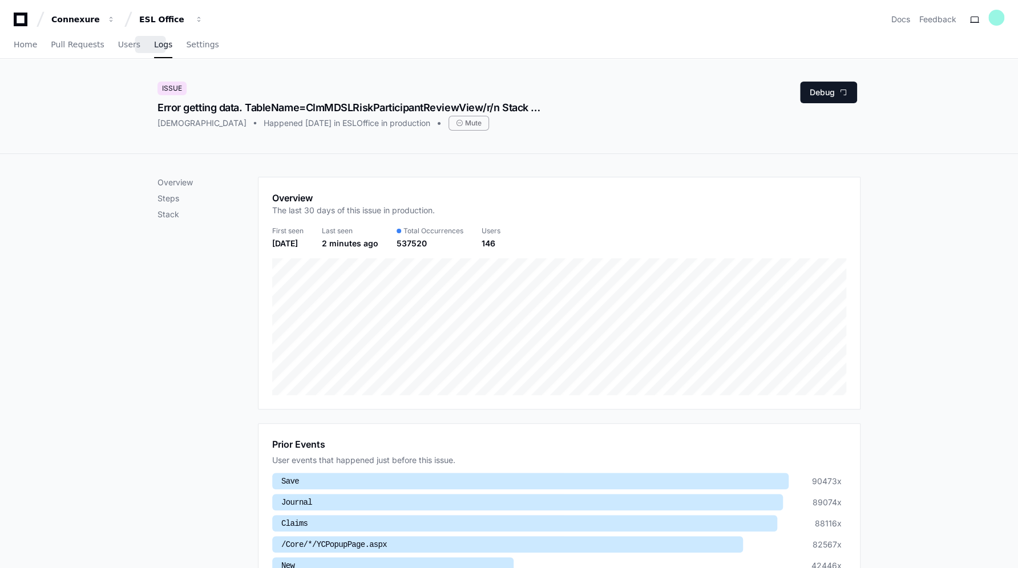
click at [157, 46] on span "Logs" at bounding box center [163, 44] width 18 height 7
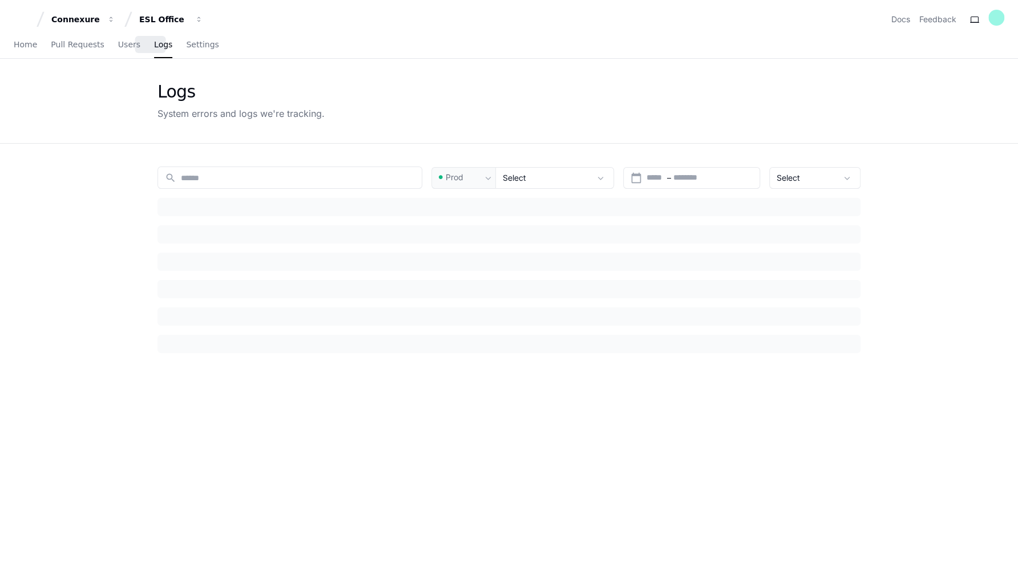
type input "*****"
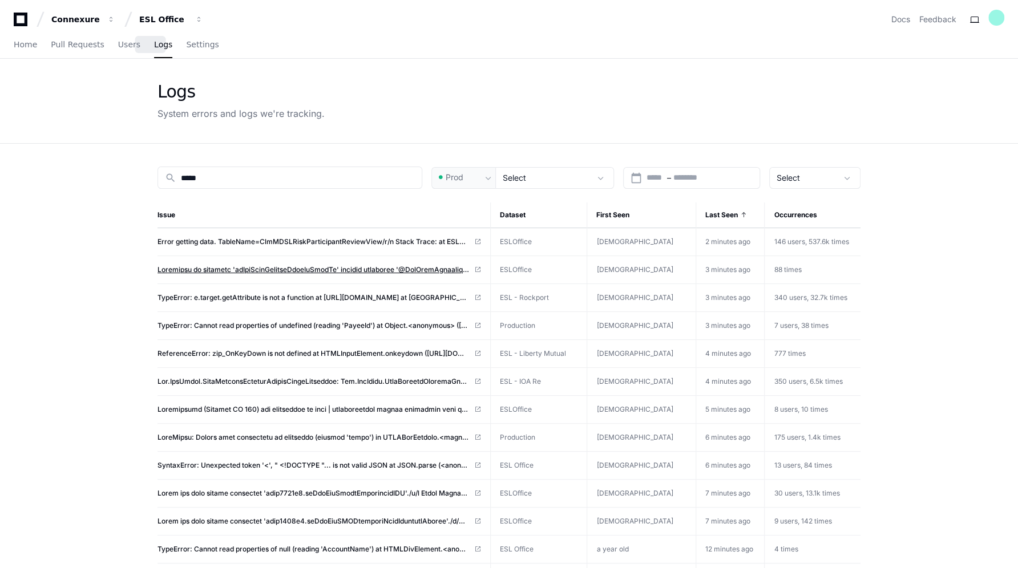
click at [357, 267] on span at bounding box center [314, 269] width 312 height 9
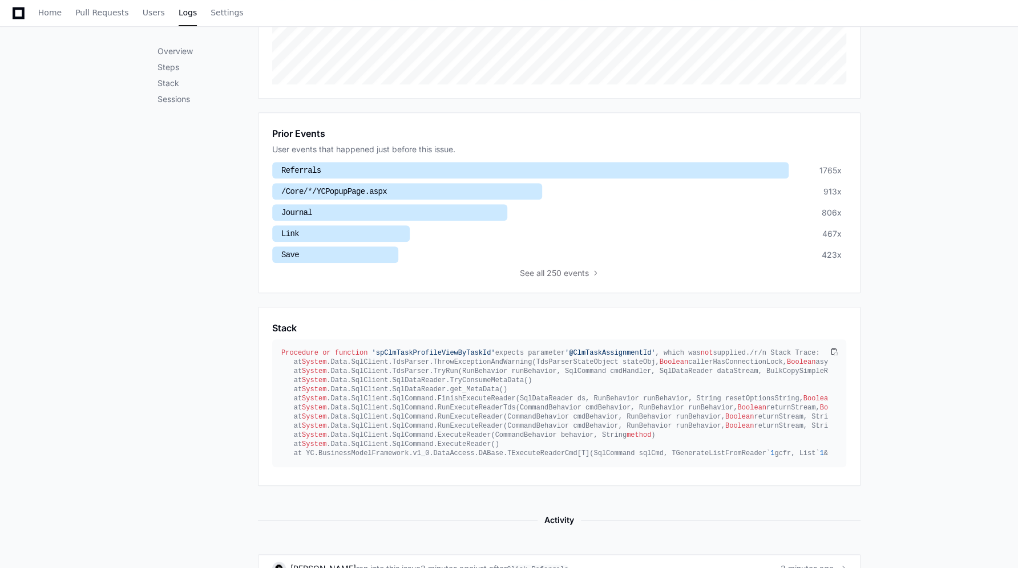
scroll to position [542, 0]
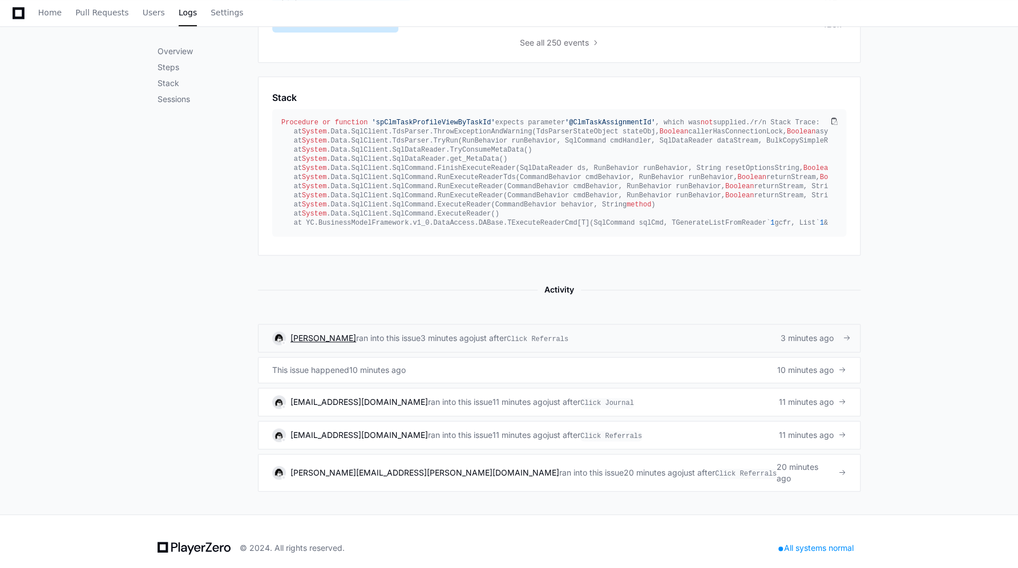
click at [302, 333] on span "[PERSON_NAME]" at bounding box center [324, 338] width 66 height 10
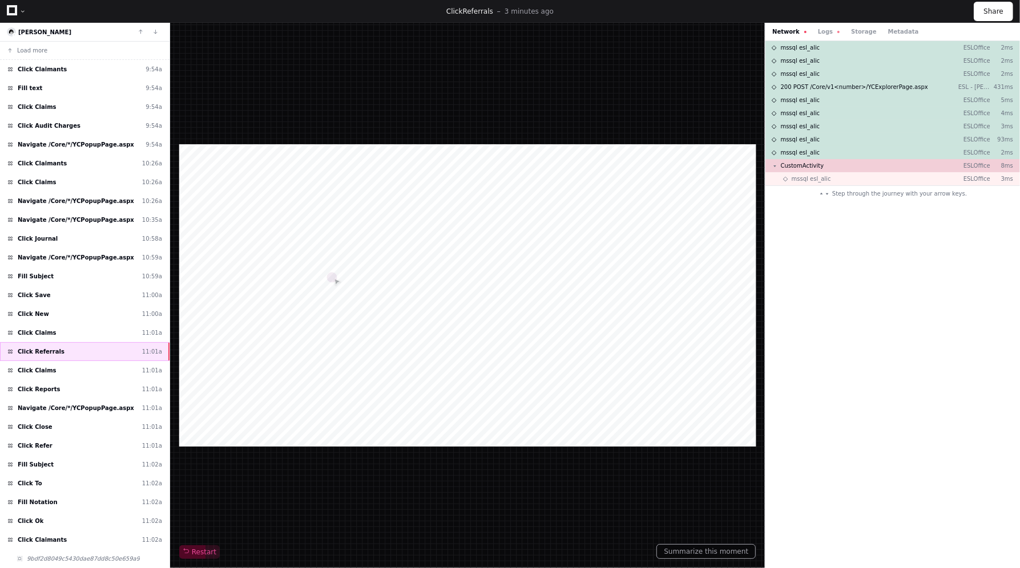
click at [110, 348] on div "Click Referrals 11:01a" at bounding box center [85, 351] width 170 height 19
click at [49, 345] on div "Click Referrals 11:01a" at bounding box center [85, 351] width 170 height 19
click at [201, 551] on span "Restart" at bounding box center [200, 552] width 34 height 9
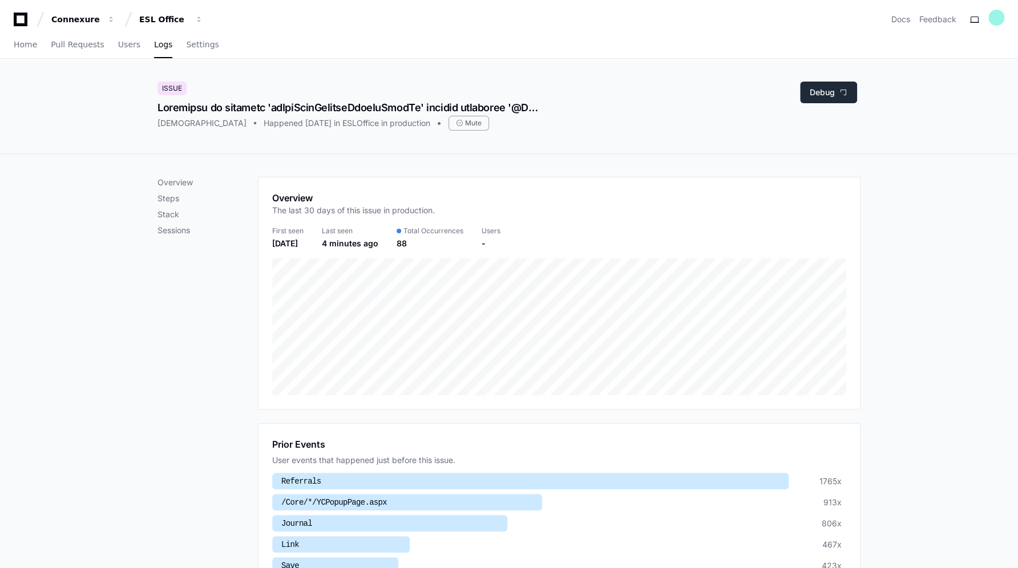
click at [841, 96] on span at bounding box center [844, 92] width 8 height 8
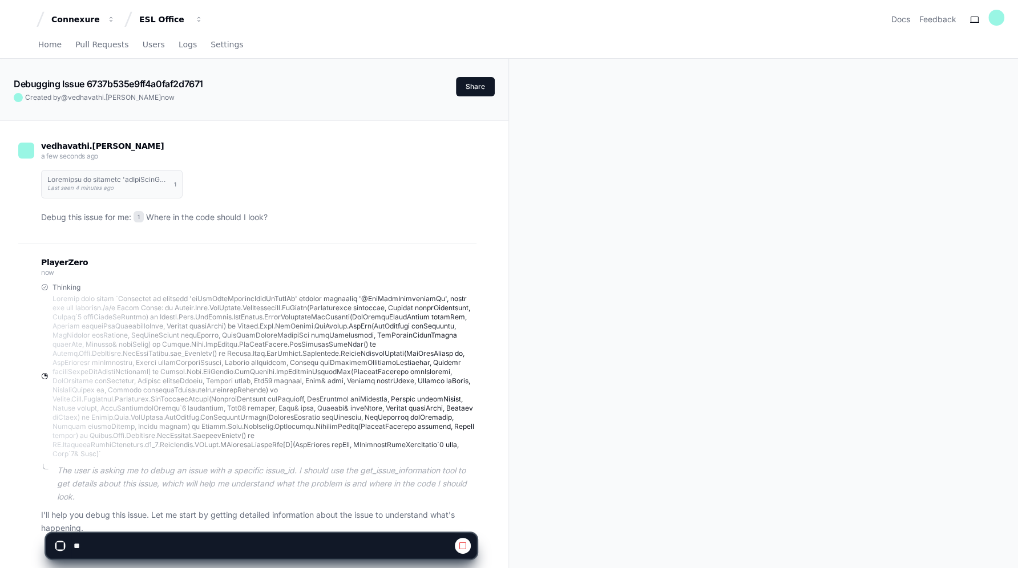
scroll to position [185, 0]
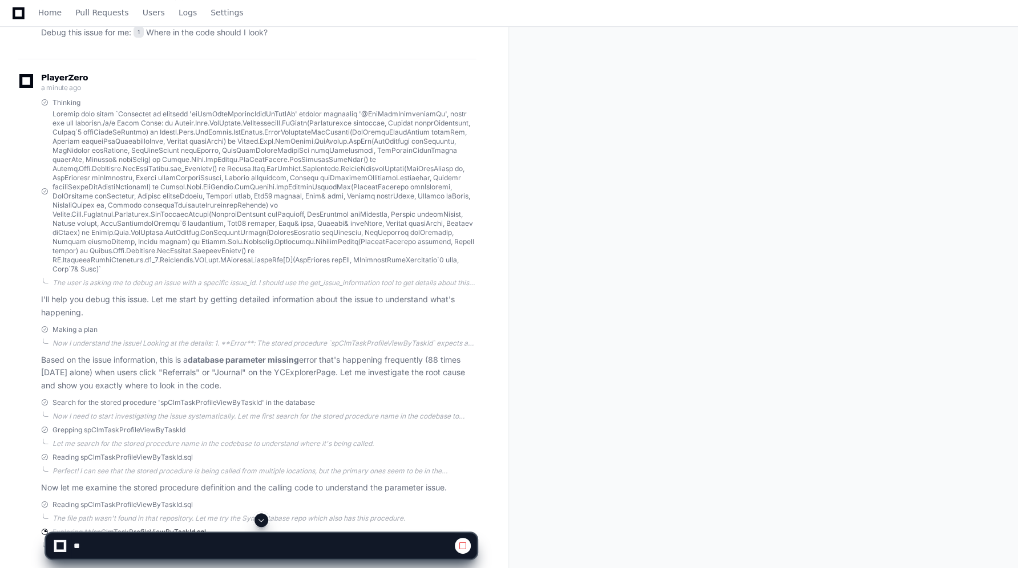
click at [261, 521] on span at bounding box center [261, 520] width 9 height 9
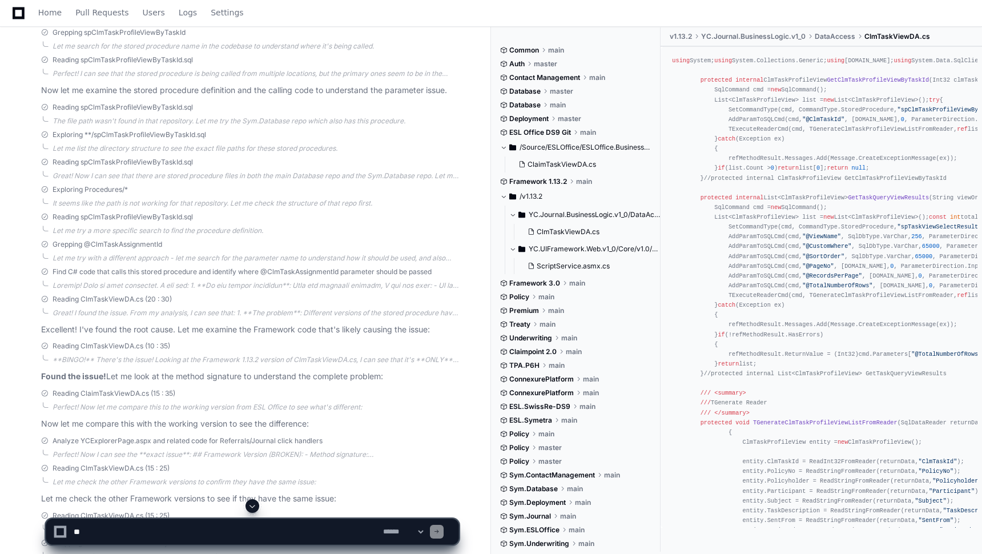
scroll to position [290, 0]
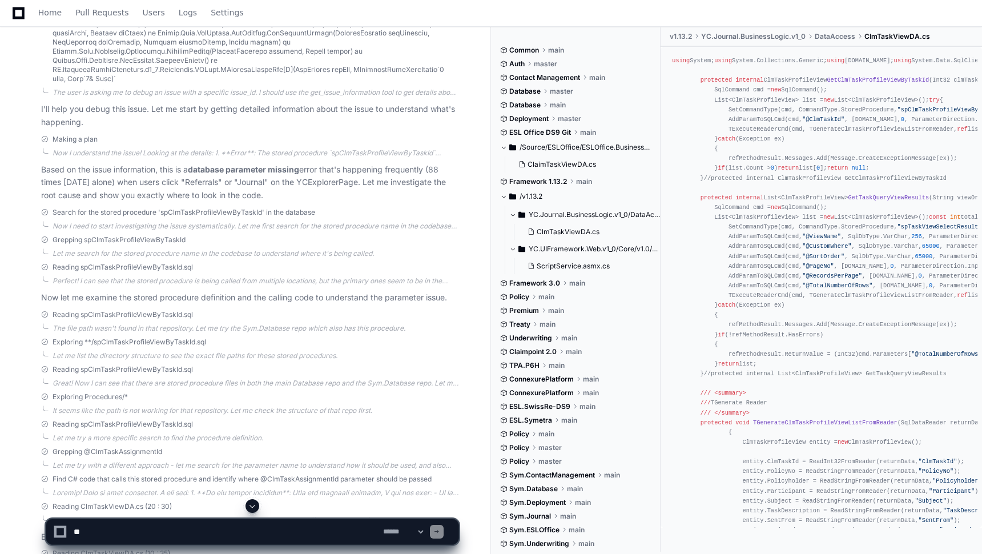
click at [257, 504] on button at bounding box center [252, 506] width 14 height 14
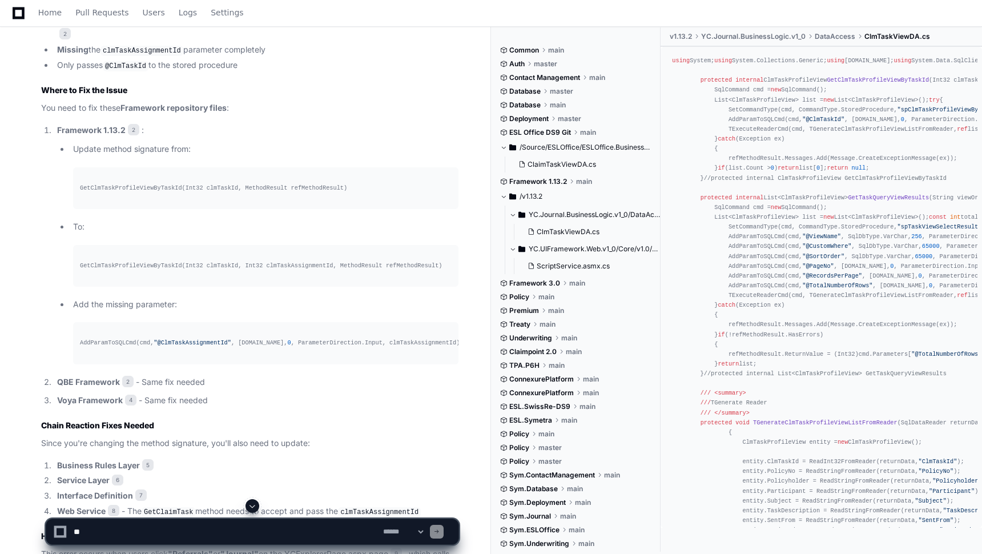
scroll to position [1558, 0]
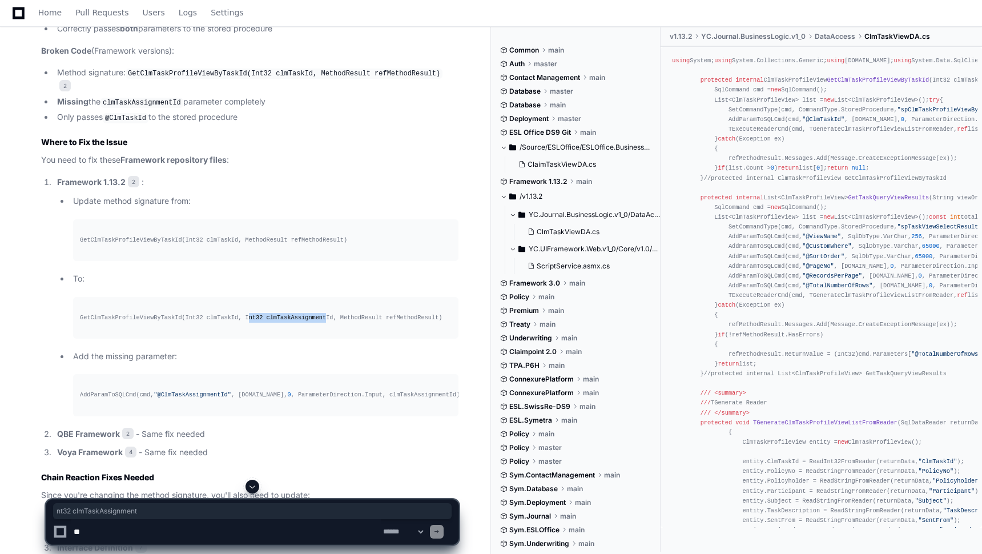
drag, startPoint x: 233, startPoint y: 311, endPoint x: 307, endPoint y: 316, distance: 73.8
click at [307, 316] on div "GetClmTaskProfileViewByTaskId(Int32 clmTaskId, Int32 clmTaskAssignmentId, Metho…" at bounding box center [266, 318] width 372 height 10
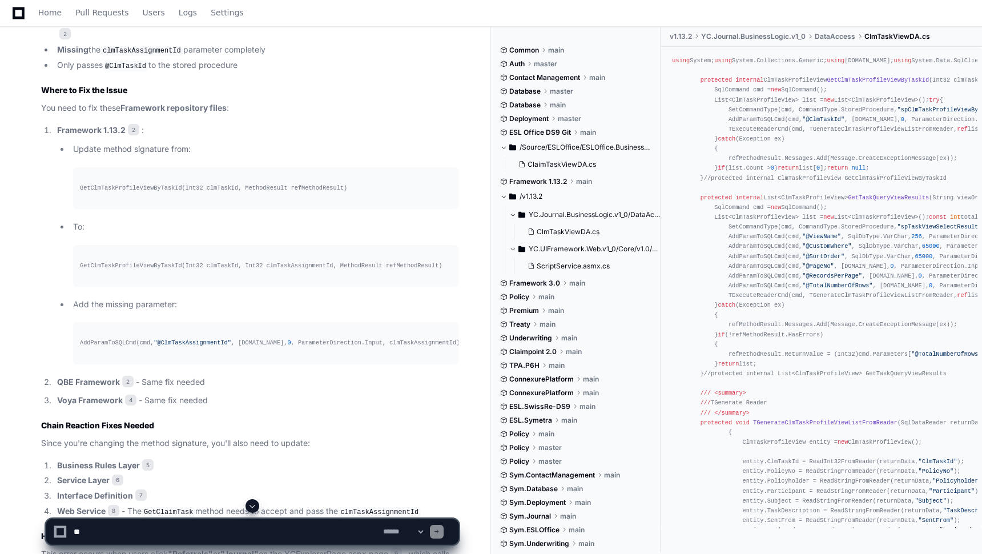
click at [146, 330] on pre "AddParamToSQLCmd(cmd, "@ClmTaskAssignmentId" , [DOMAIN_NAME], 0 , ParameterDire…" at bounding box center [265, 343] width 385 height 42
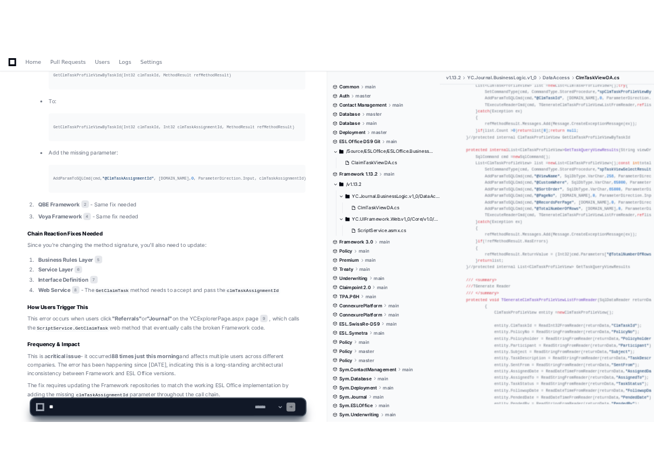
scroll to position [1817, 0]
